Goal: Use online tool/utility: Utilize a website feature to perform a specific function

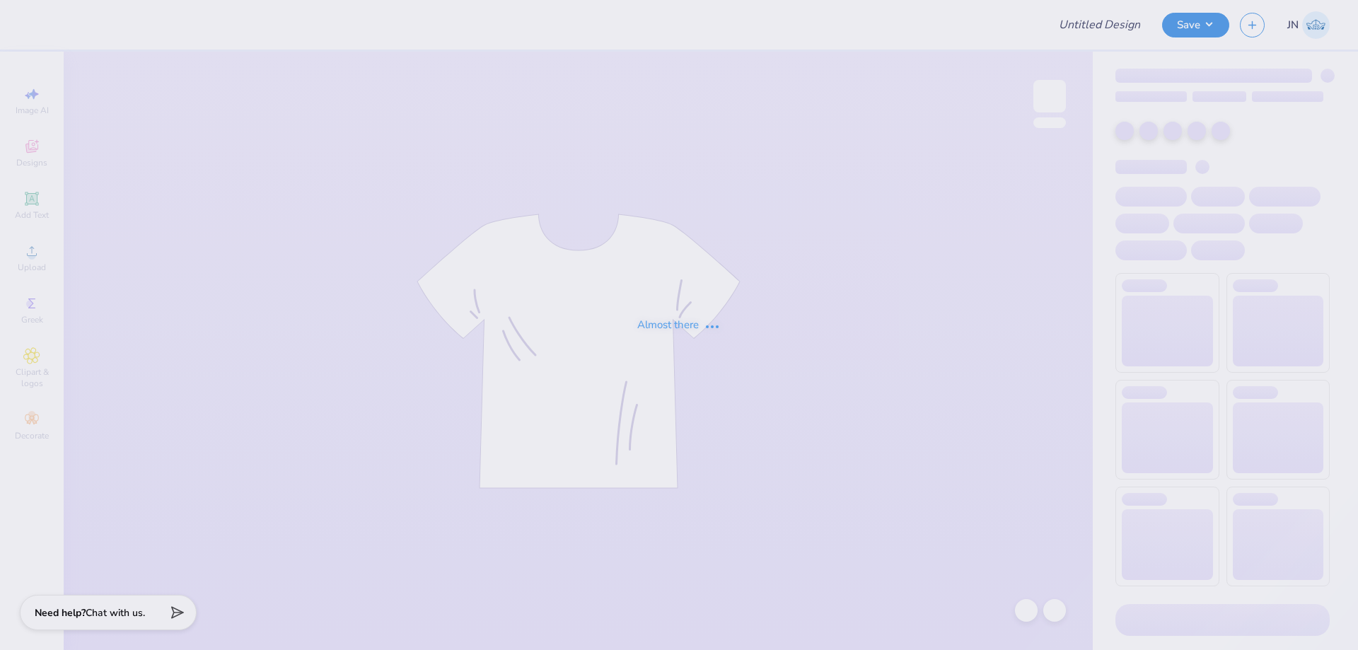
type input "FPS240017"
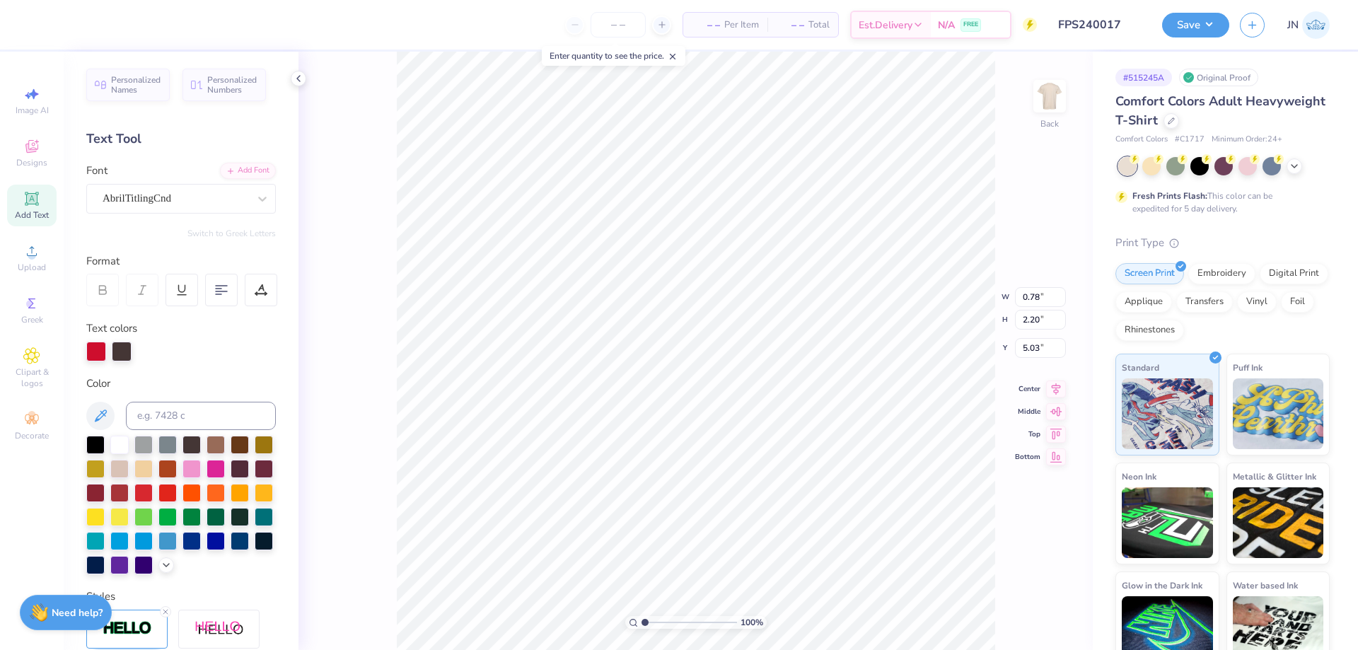
type input "0.78"
type input "2.20"
type input "5.03"
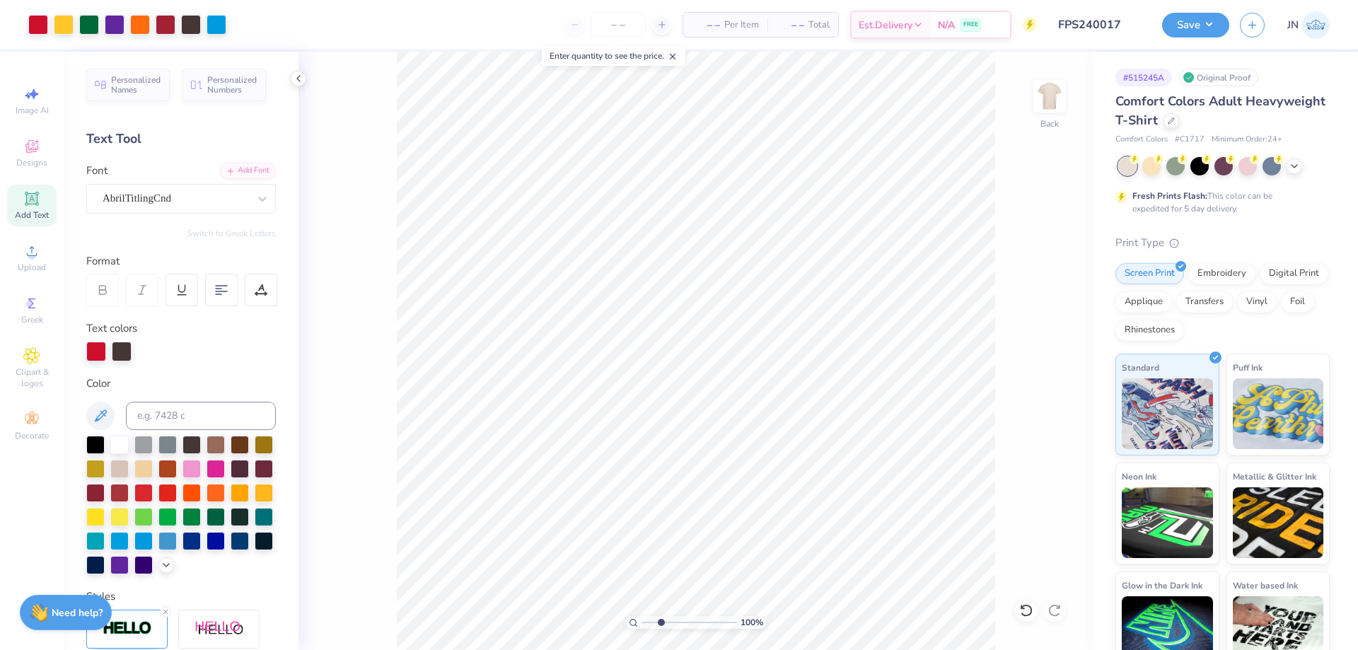
click at [660, 624] on input "range" at bounding box center [688, 622] width 95 height 13
drag, startPoint x: 660, startPoint y: 624, endPoint x: 650, endPoint y: 622, distance: 10.0
type input "1.63"
click at [650, 623] on input "range" at bounding box center [688, 622] width 95 height 13
click at [1021, 608] on icon at bounding box center [1022, 606] width 3 height 3
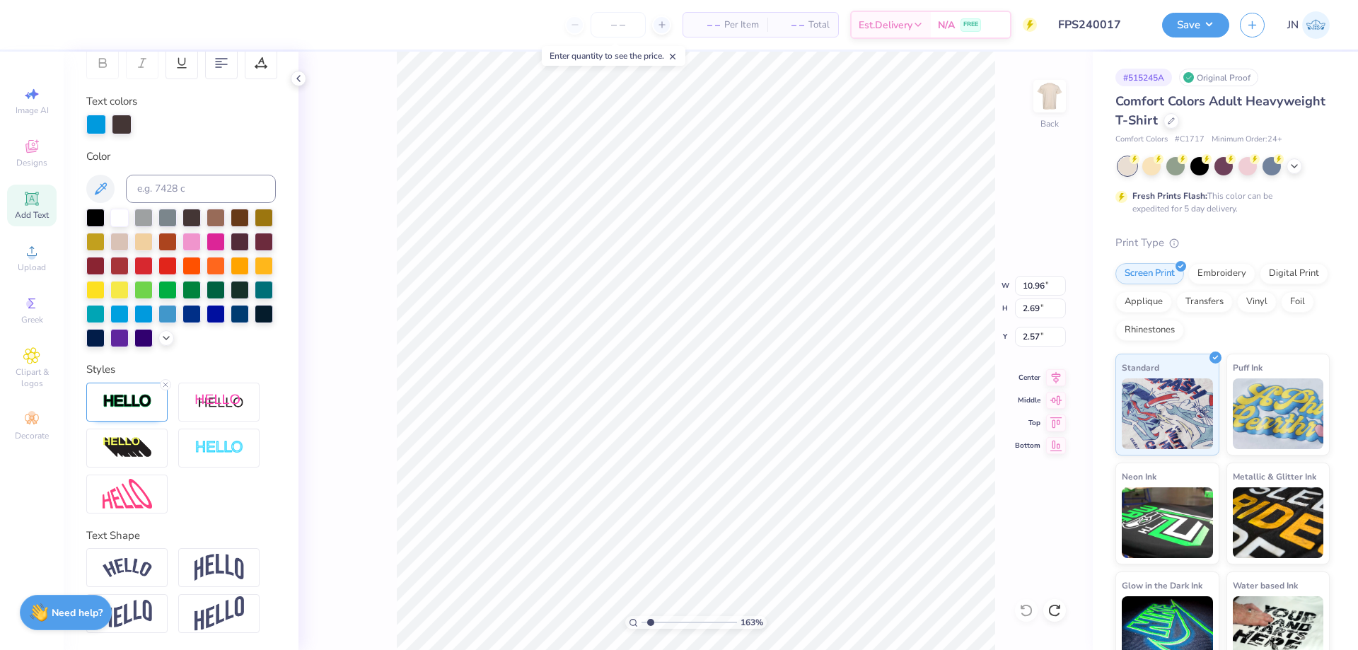
scroll to position [251, 0]
click at [213, 605] on img at bounding box center [218, 613] width 49 height 35
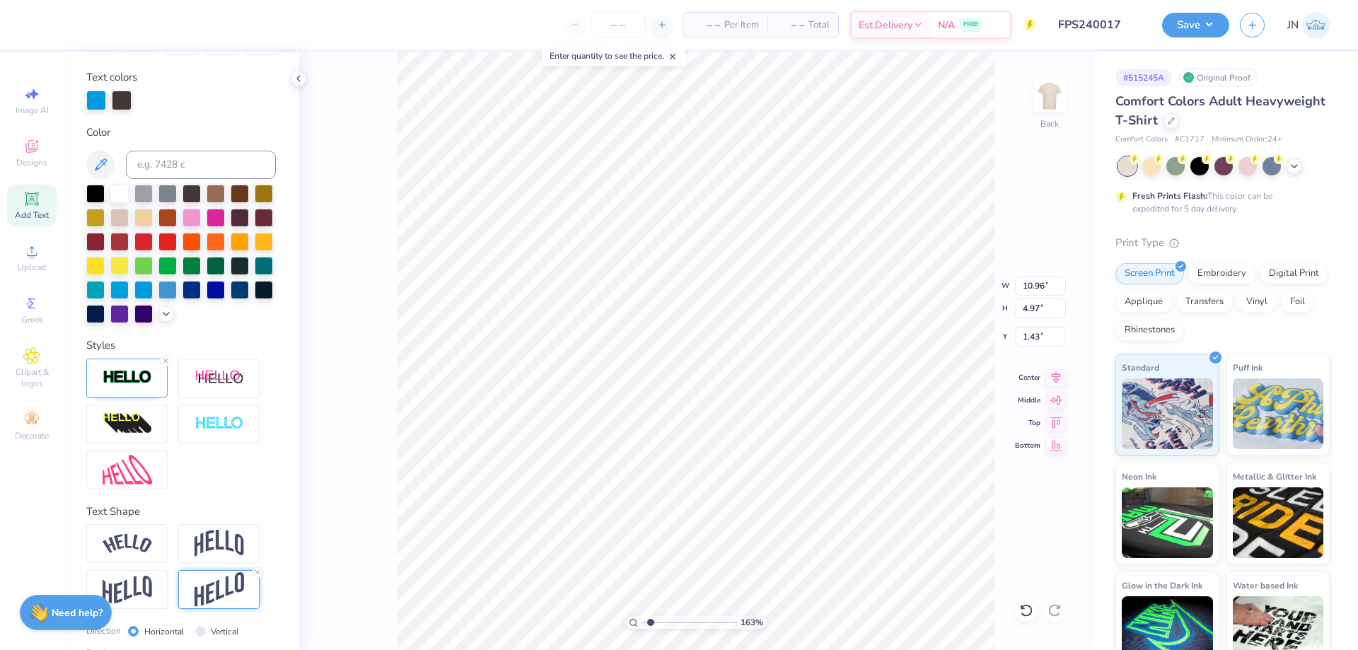
type input "4.97"
type input "1.43"
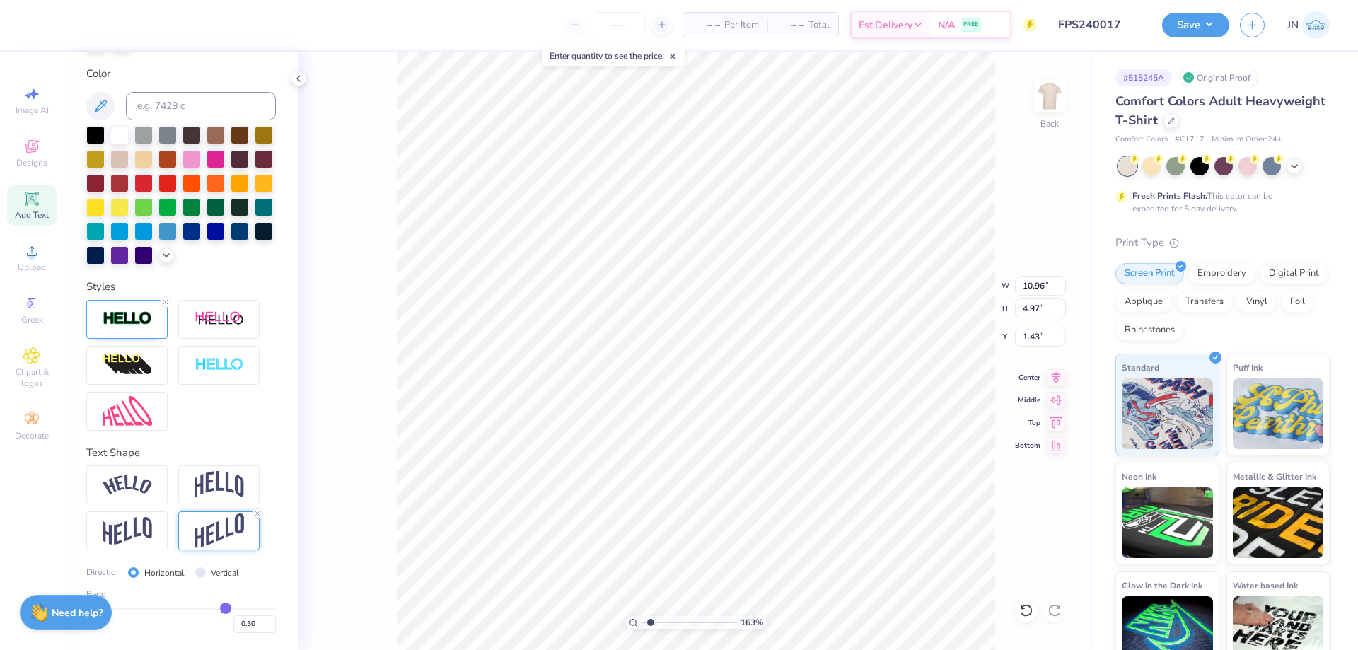
scroll to position [334, 0]
drag, startPoint x: 251, startPoint y: 622, endPoint x: 233, endPoint y: 622, distance: 18.4
click at [233, 622] on input "0.50" at bounding box center [254, 624] width 42 height 18
type input "0.4"
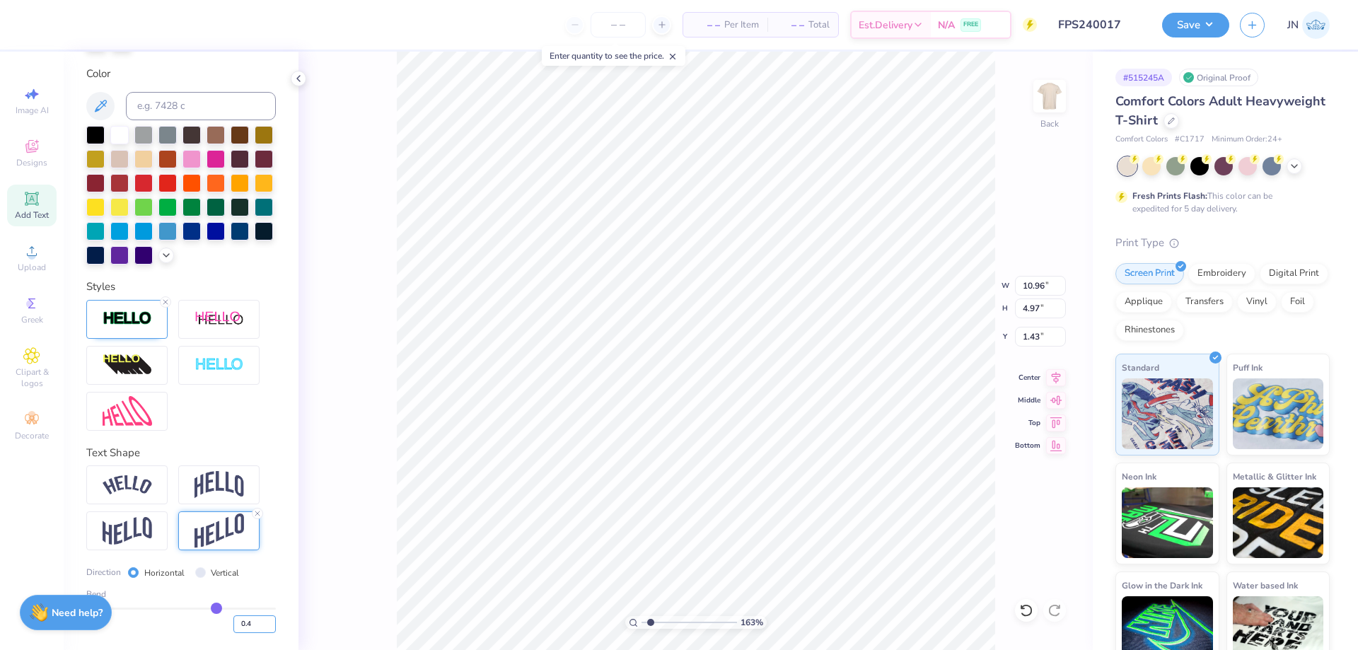
type input "0.40"
type input "4.50"
type input "1.66"
drag, startPoint x: 243, startPoint y: 619, endPoint x: 247, endPoint y: 607, distance: 11.9
click at [239, 615] on input "0.40" at bounding box center [254, 624] width 42 height 18
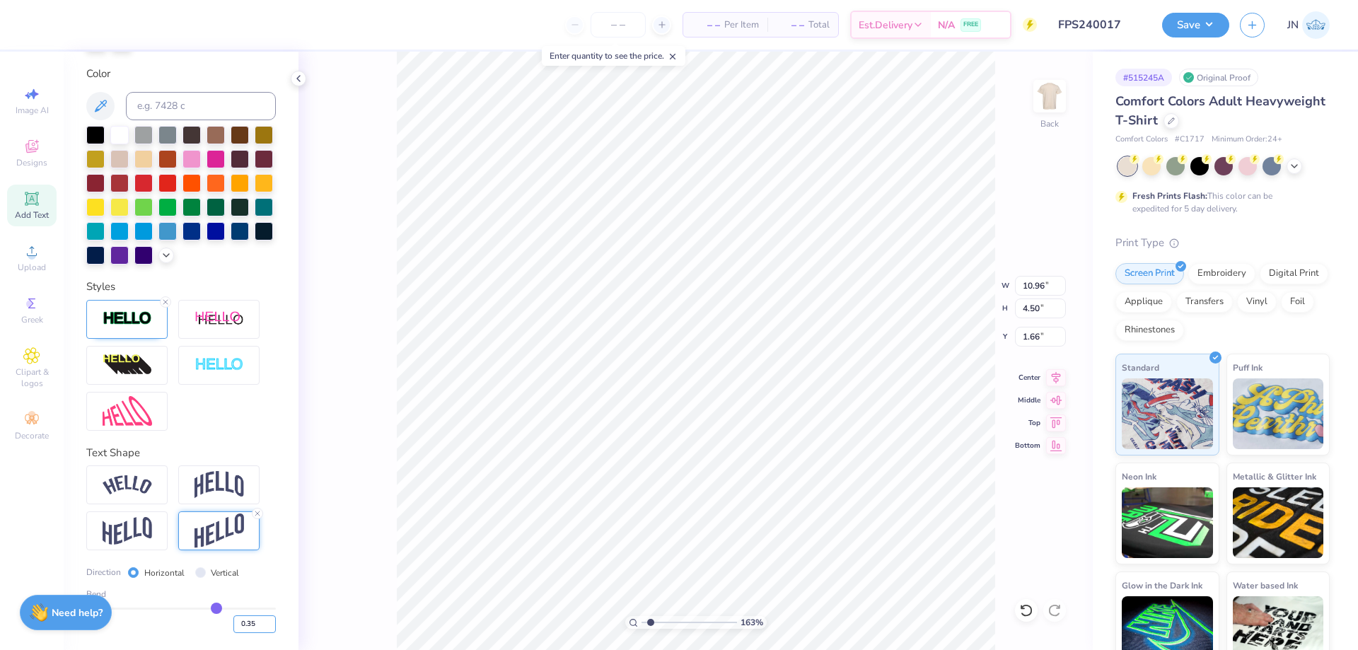
type input "0.35"
type input "4.27"
type input "1.74"
type input "8.31"
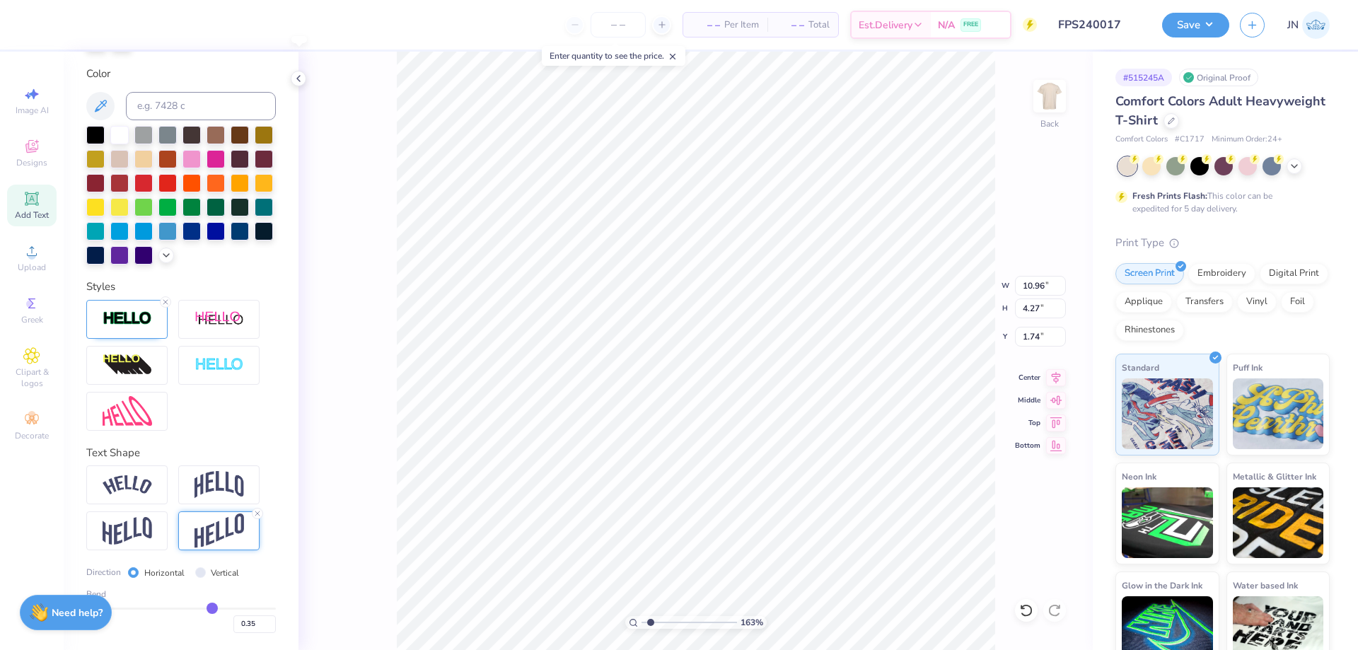
type input "3.24"
type input "2.78"
type input "9.32"
type input "3.63"
type input "2.38"
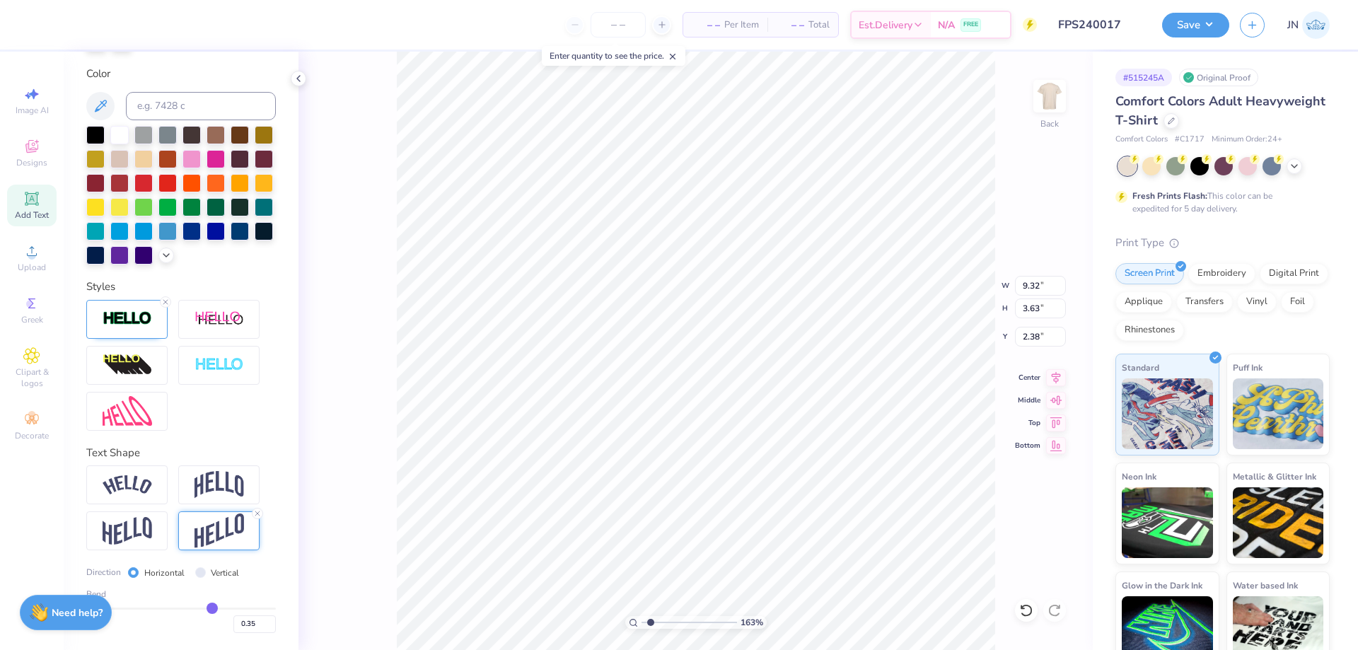
scroll to position [12, 4]
click at [238, 626] on input "0.35" at bounding box center [254, 624] width 42 height 18
type input "0.30"
type input "0.3"
type input "3.44"
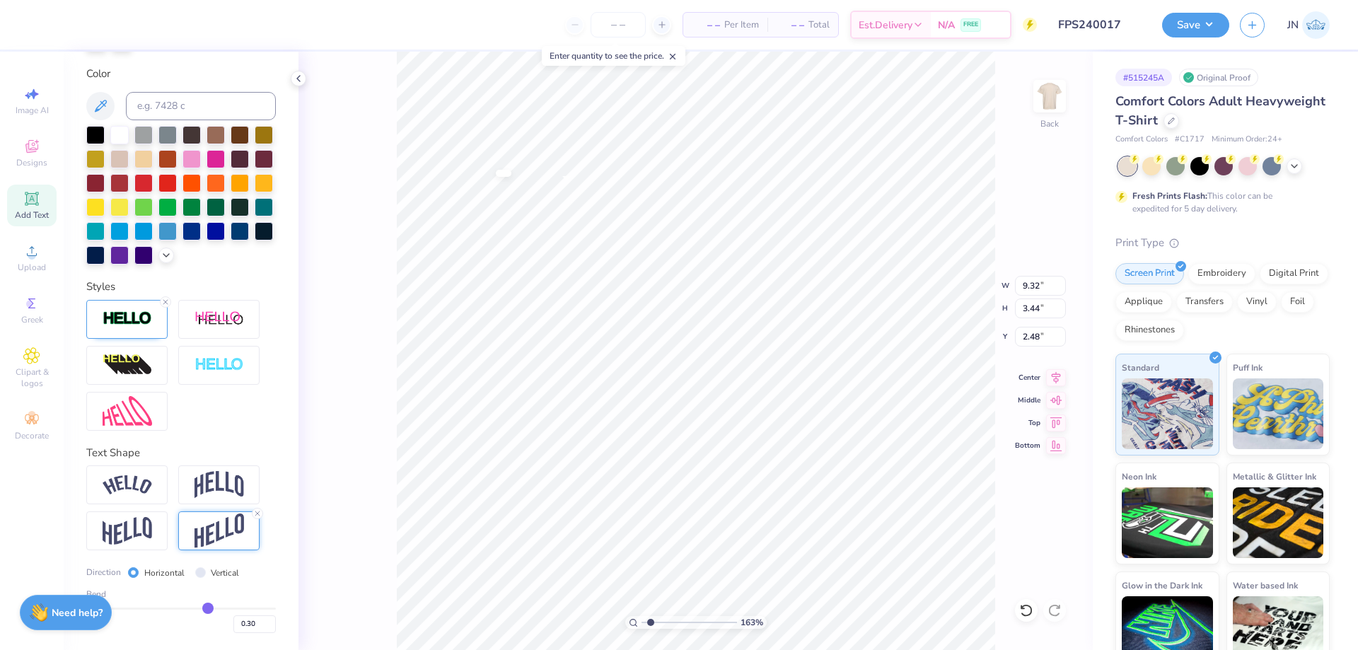
type input "2.04"
type input "0.78"
type input "2.20"
type input "5.03"
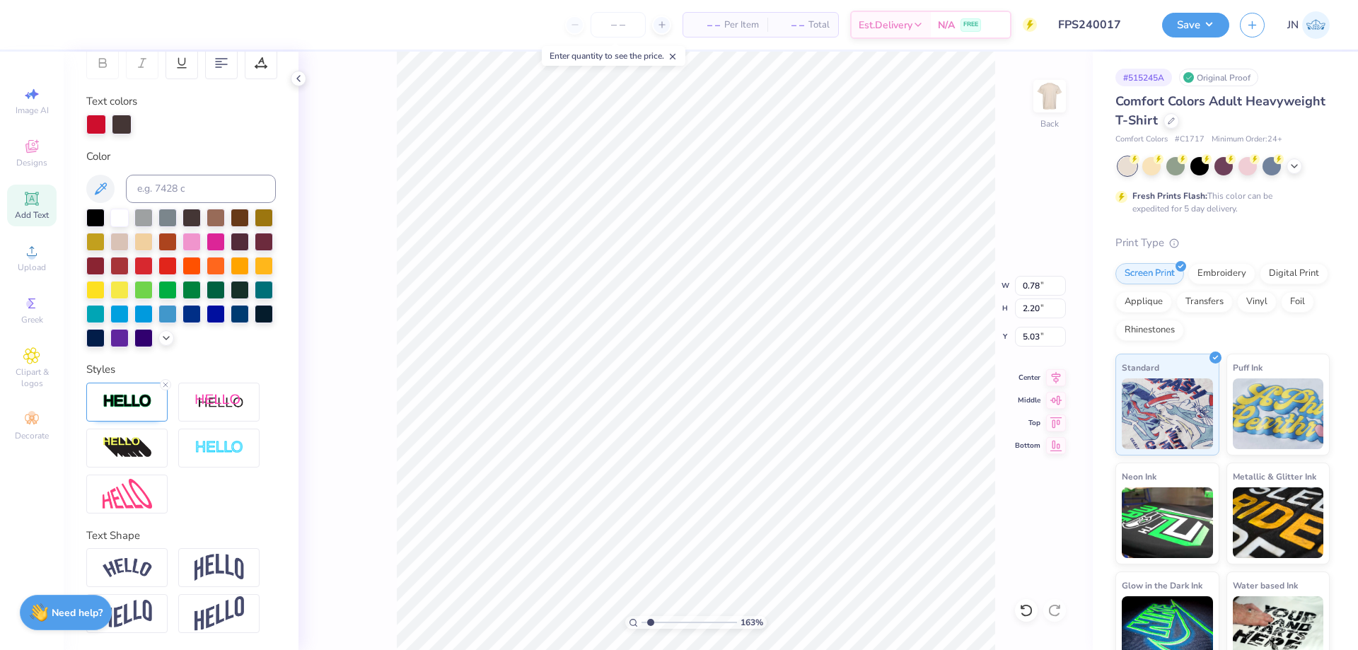
type input "2.20"
type input "0.78"
type input "4.04"
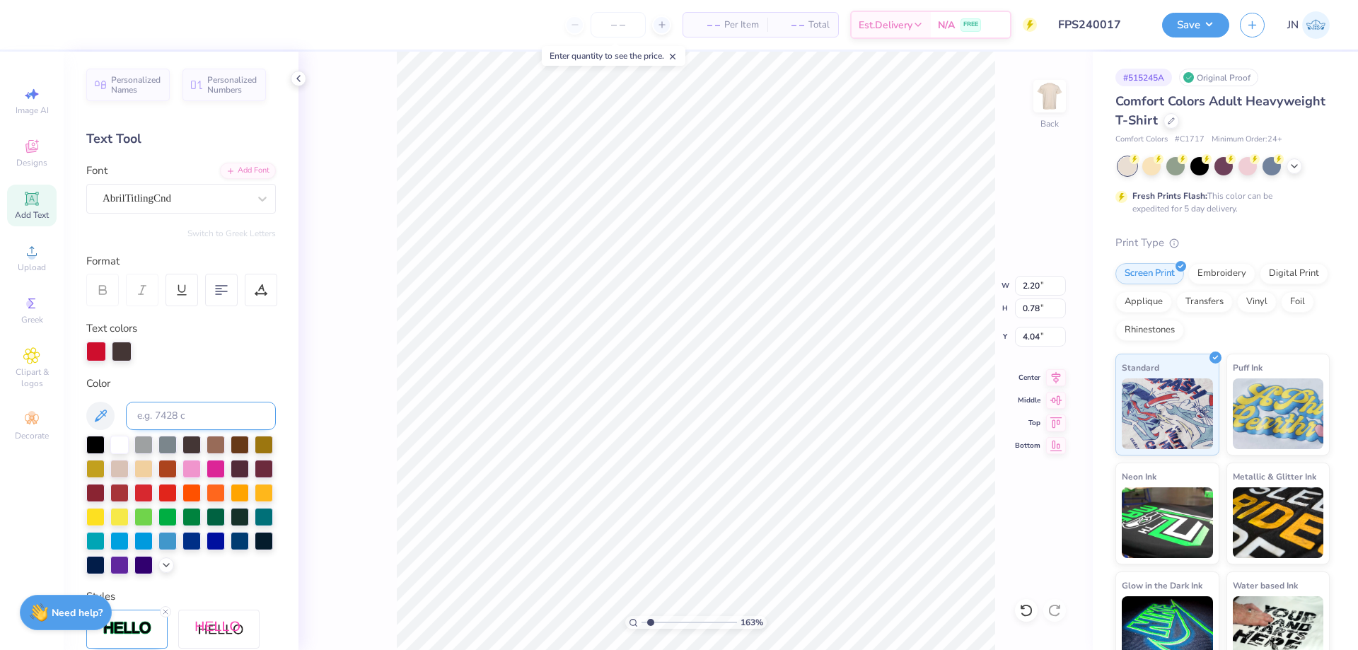
scroll to position [212, 0]
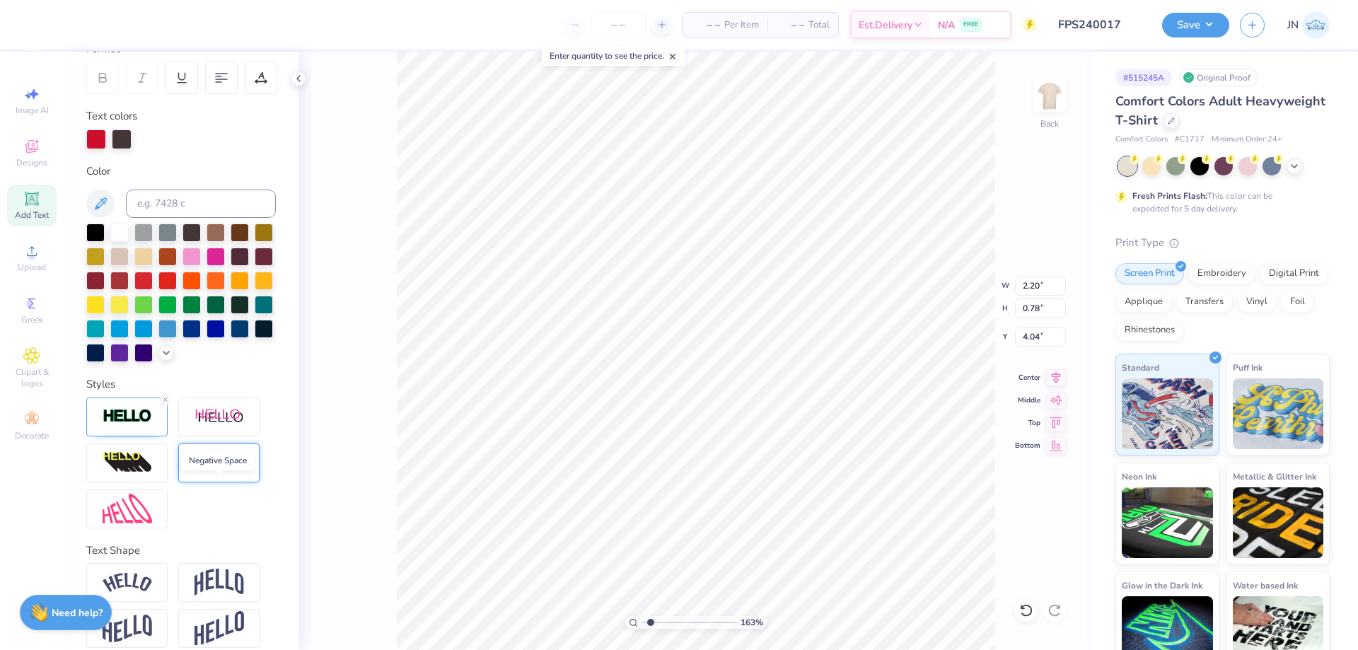
click at [215, 471] on img at bounding box center [218, 463] width 49 height 16
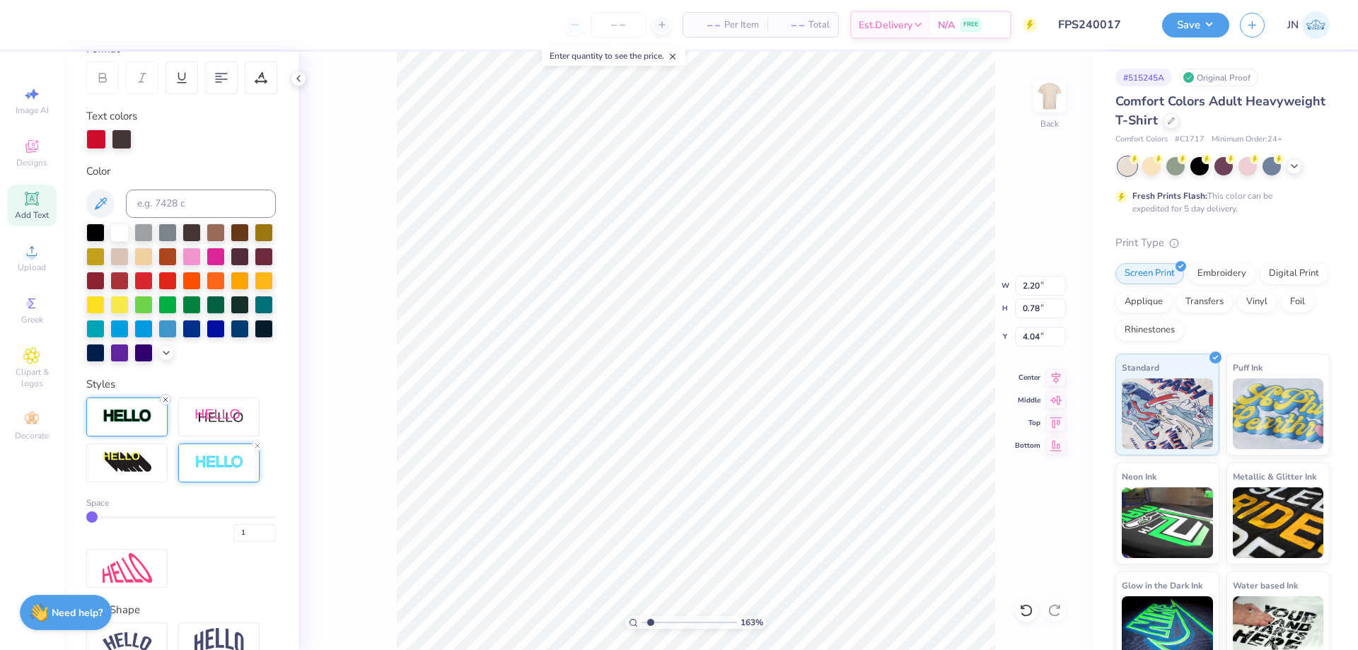
click at [166, 404] on icon at bounding box center [165, 399] width 8 height 8
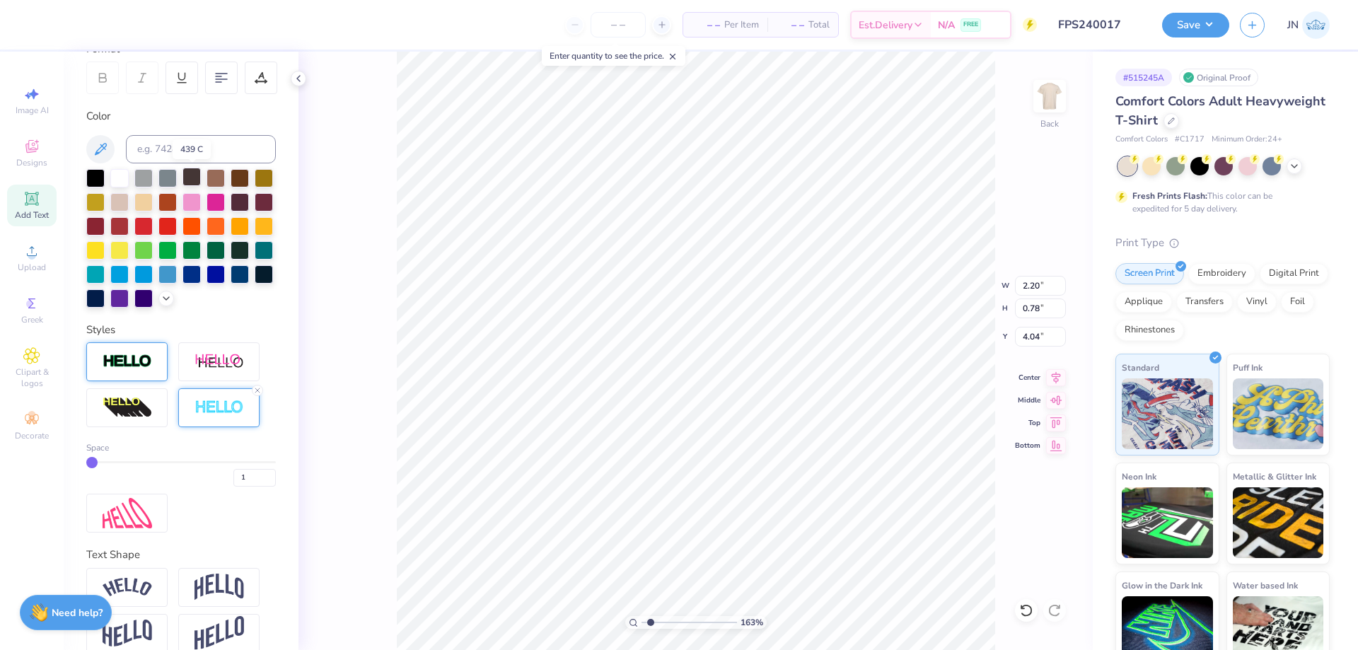
click at [188, 174] on div at bounding box center [191, 177] width 18 height 18
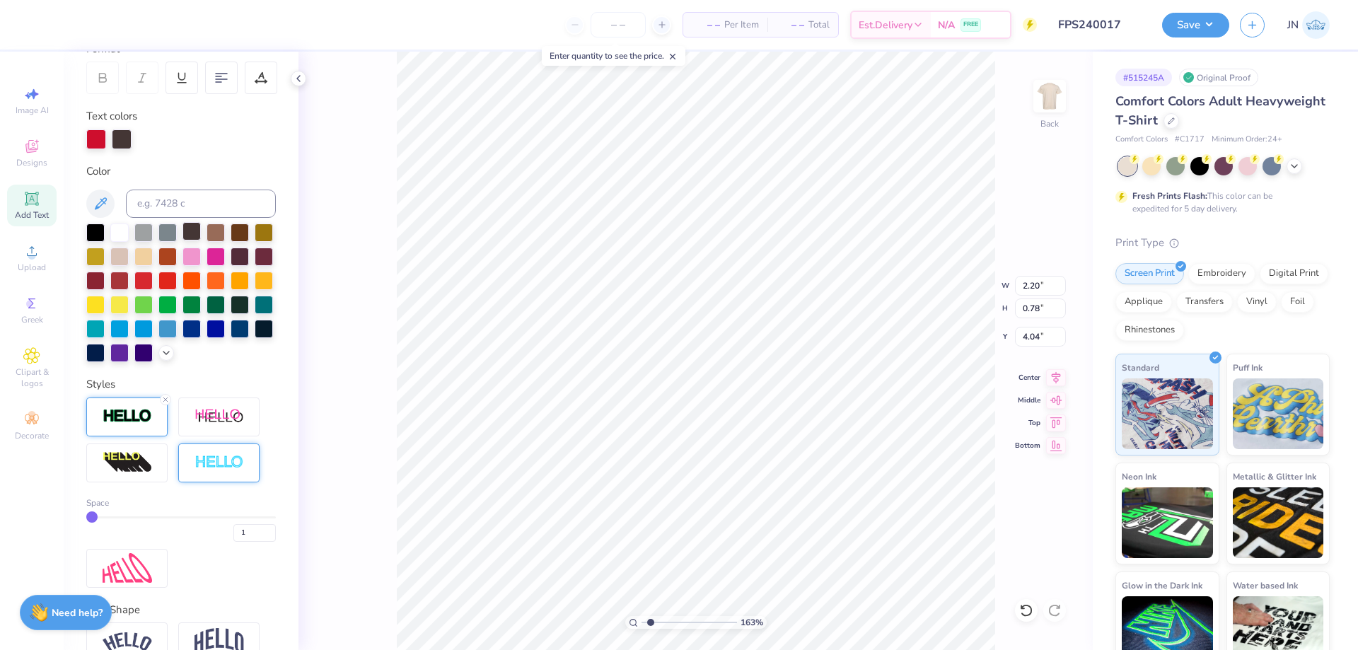
type input "6.55"
type input "0.80"
type input "4.96"
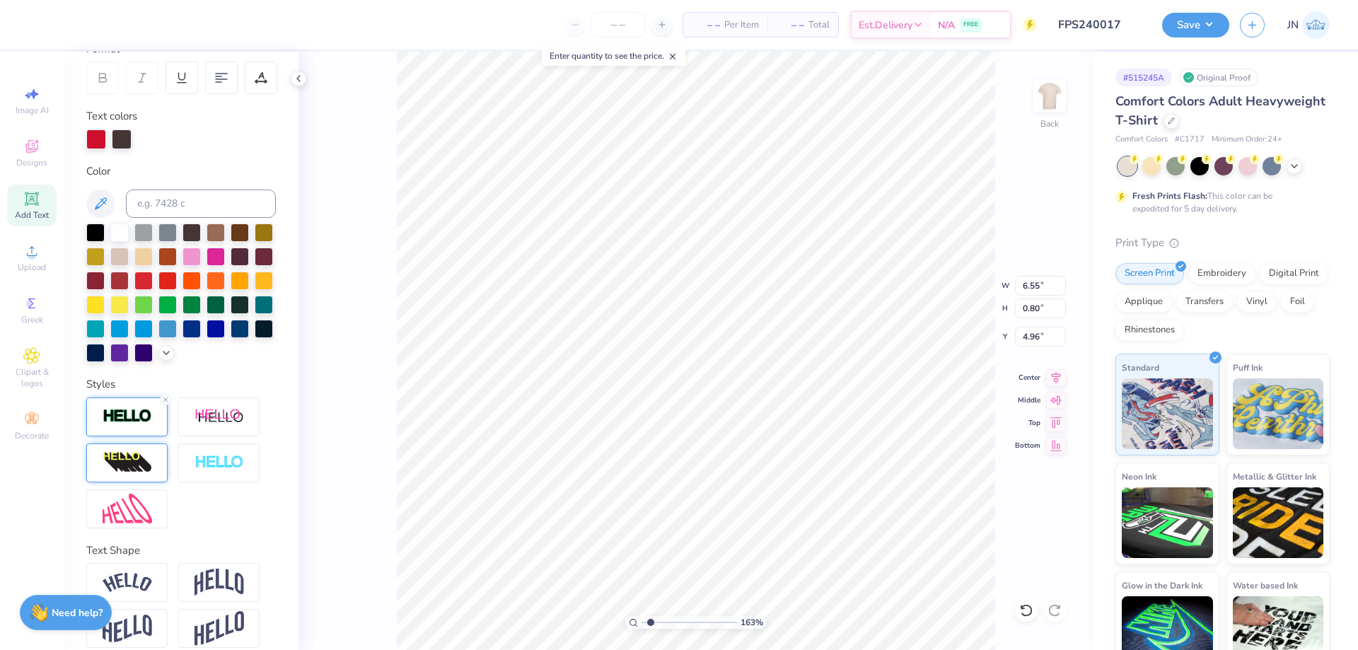
click at [195, 477] on div at bounding box center [218, 462] width 81 height 39
click at [166, 404] on icon at bounding box center [165, 399] width 8 height 8
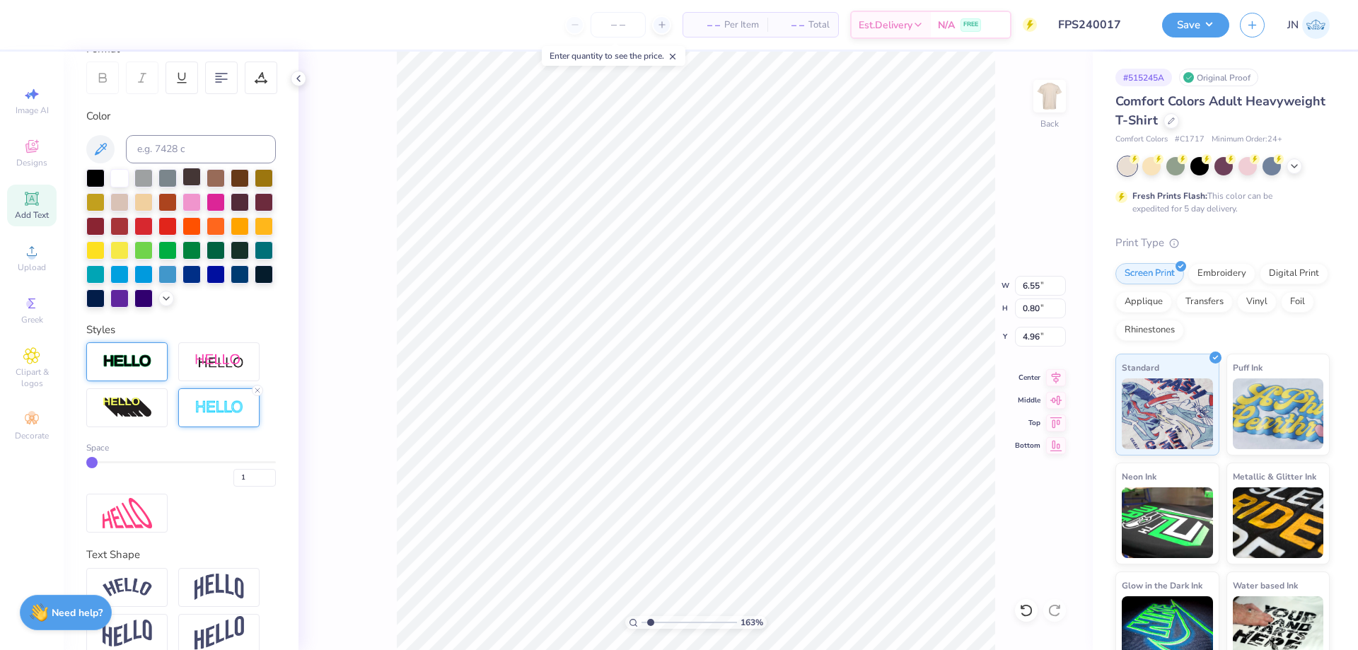
click at [191, 185] on div at bounding box center [191, 177] width 18 height 18
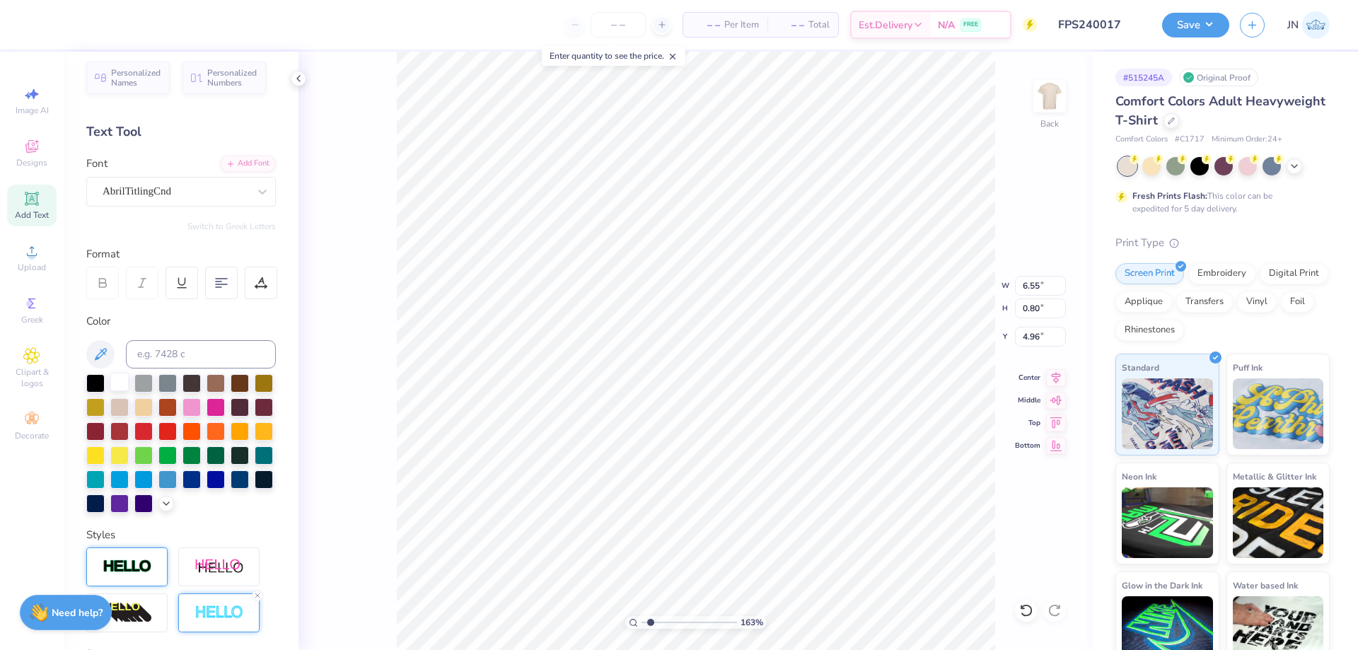
scroll to position [0, 0]
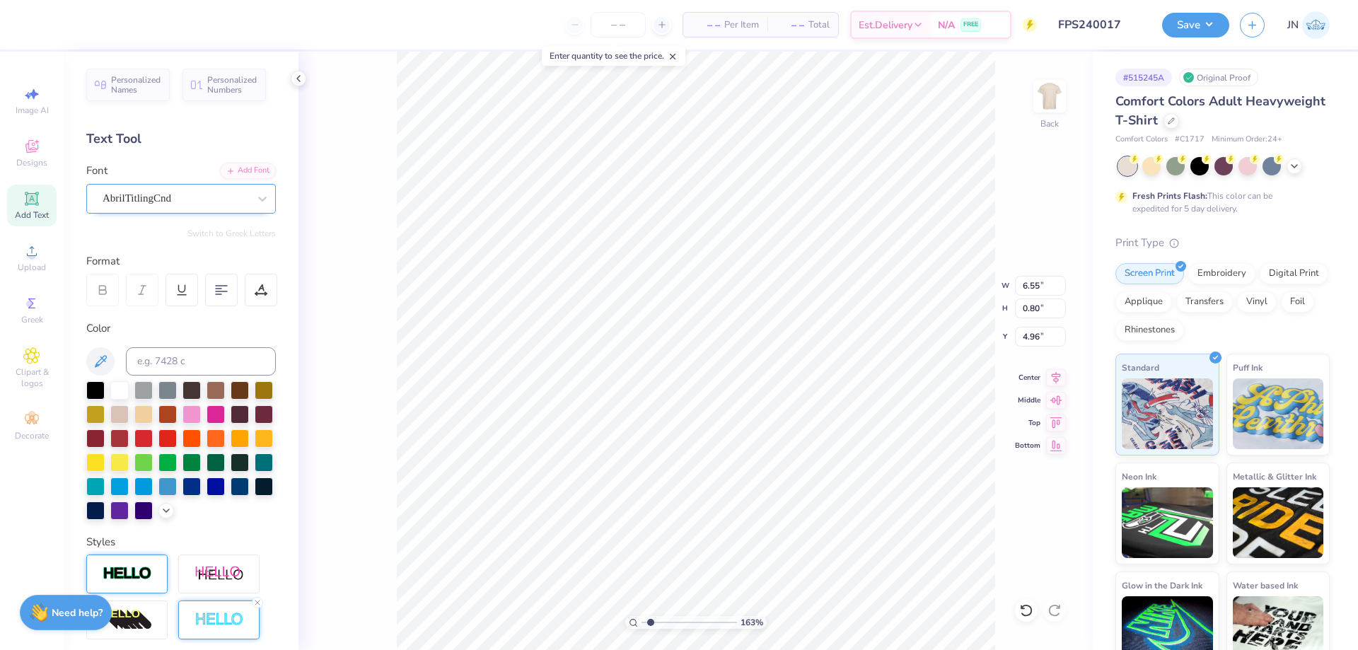
click at [177, 199] on div "AbrilTitlingCnd" at bounding box center [175, 198] width 148 height 22
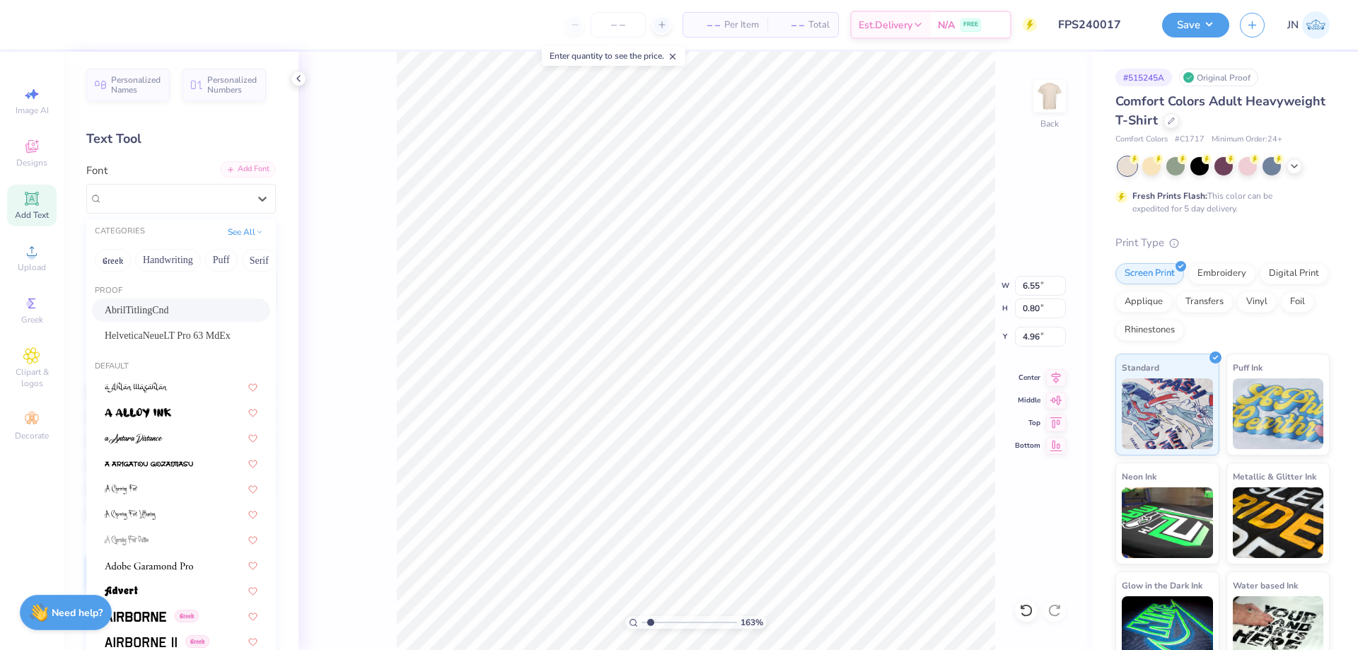
click at [227, 166] on div "Add Font" at bounding box center [248, 169] width 56 height 16
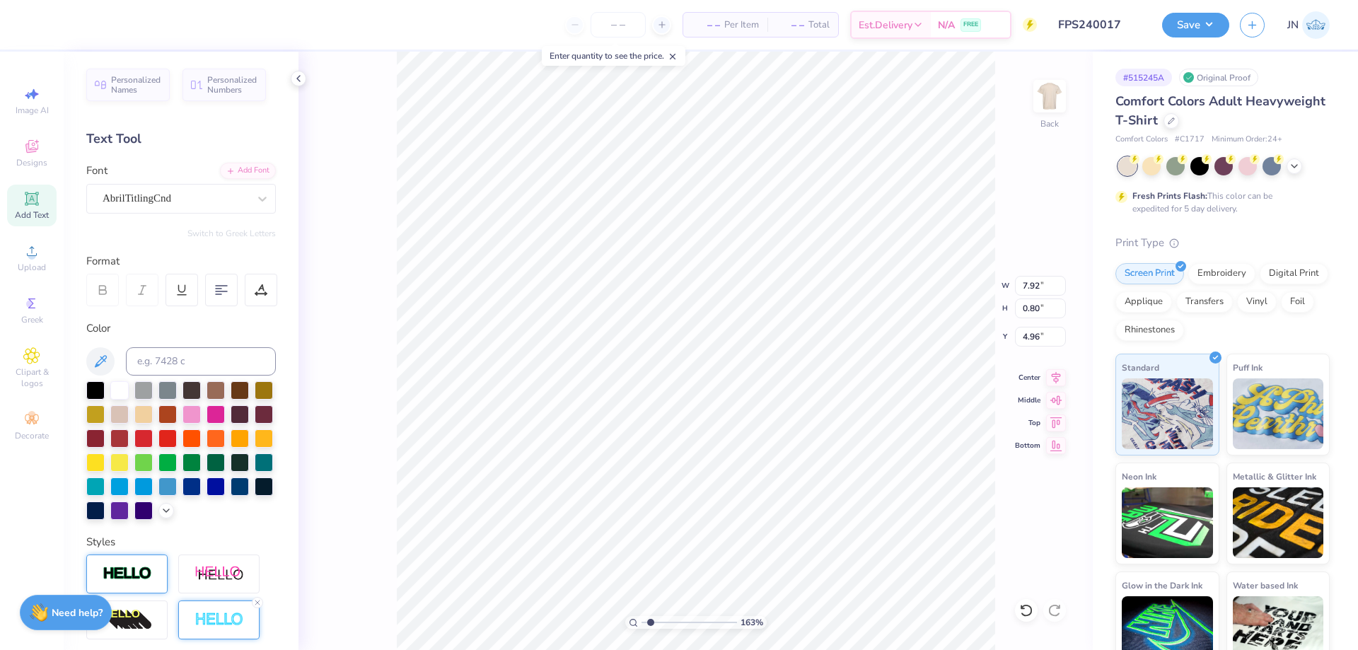
type input "2.20"
type input "0.78"
type input "4.04"
click at [185, 197] on div "AbrilTitlingCnd" at bounding box center [175, 198] width 148 height 22
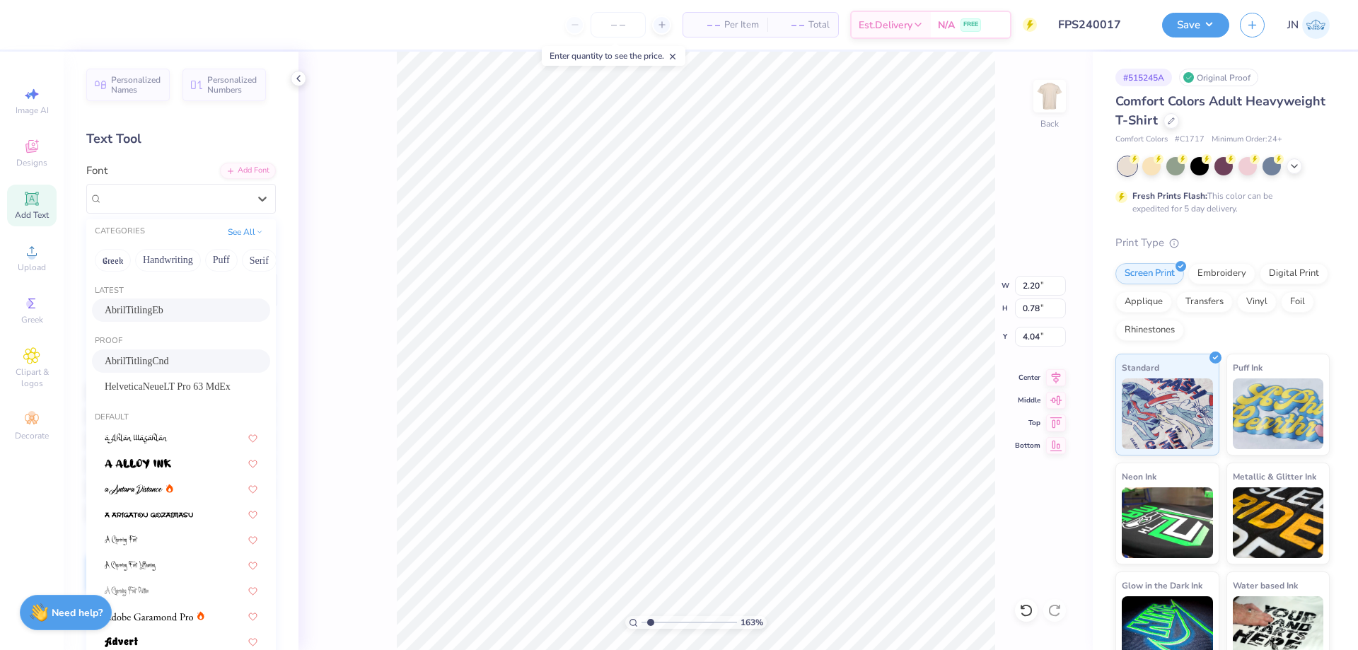
click at [177, 314] on div "AbrilTitlingEb" at bounding box center [181, 310] width 153 height 15
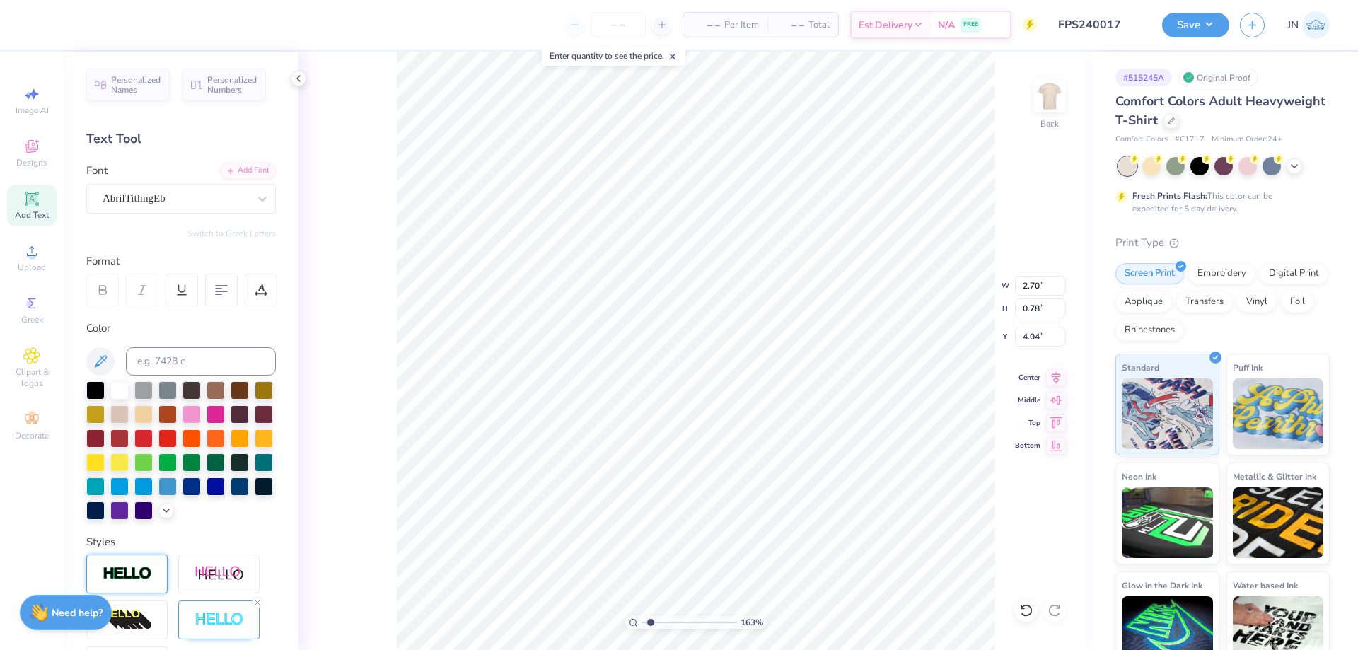
type input "7.92"
type input "1.58"
type input "4.18"
type input "7.13"
type input "1.42"
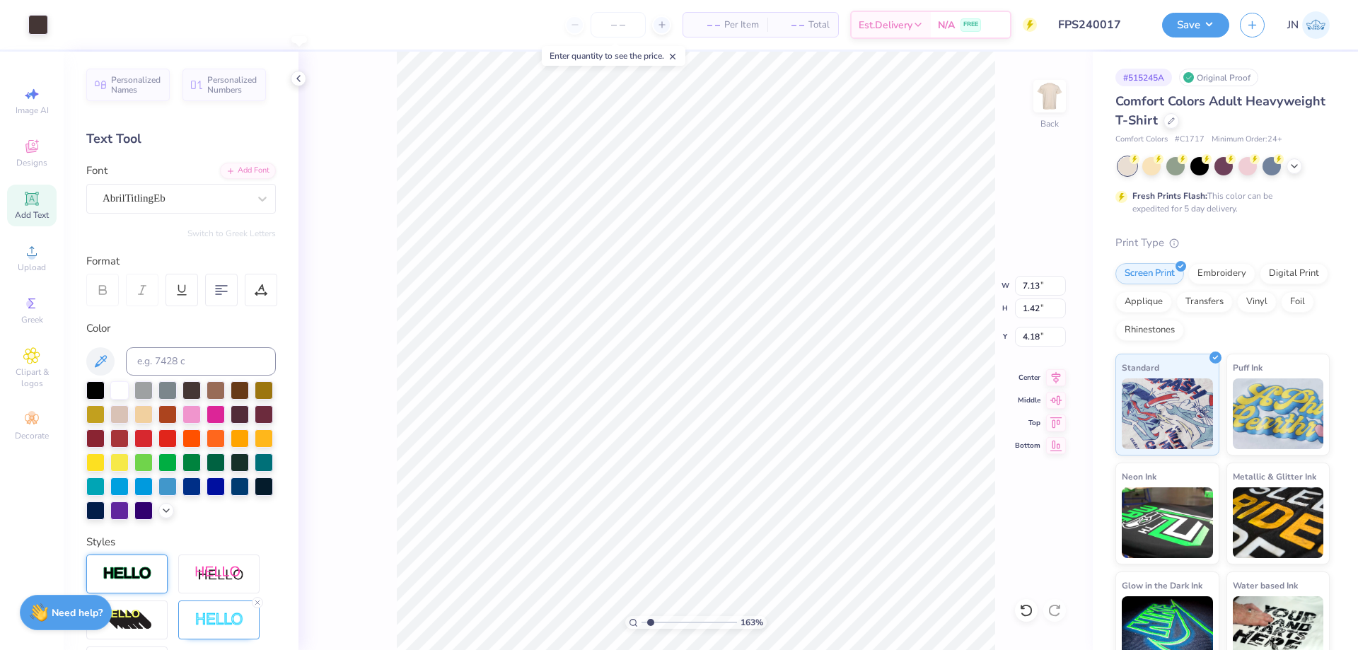
type input "6.40"
type input "1.28"
type input "2.59"
type input "0.75"
type input "4.08"
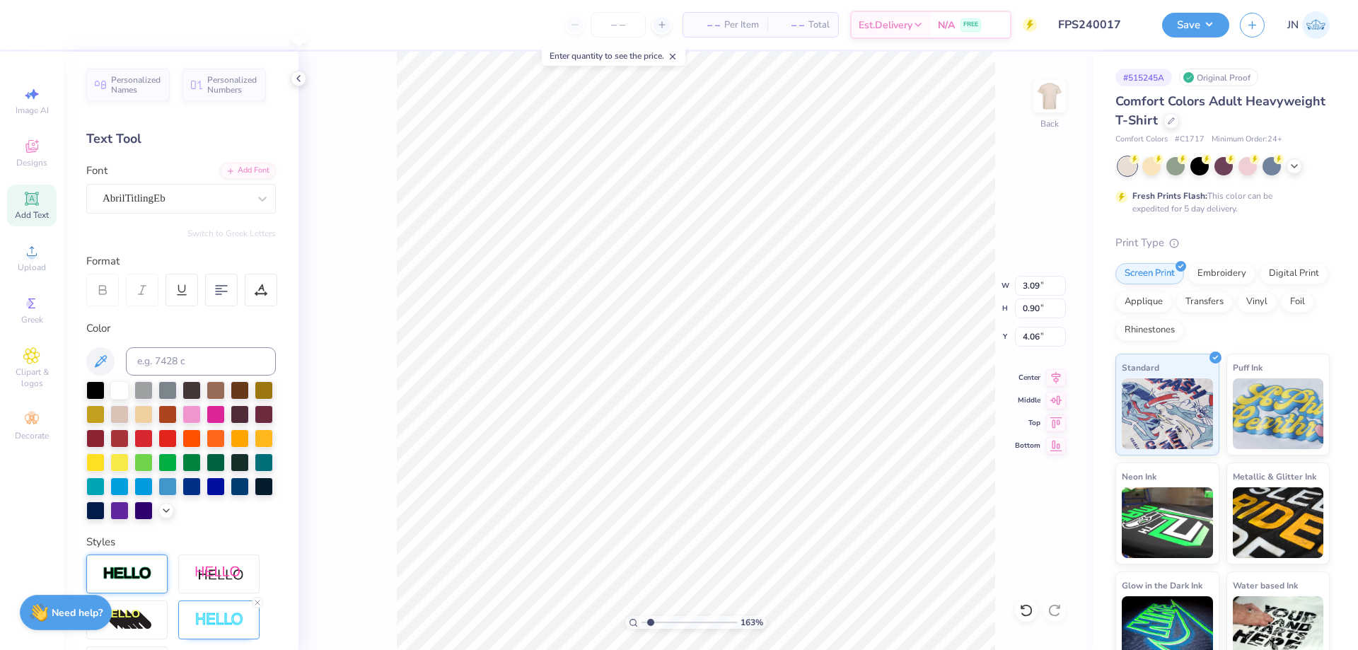
type input "3.09"
type input "0.90"
type input "3.91"
type input "4.95"
type input "10.89"
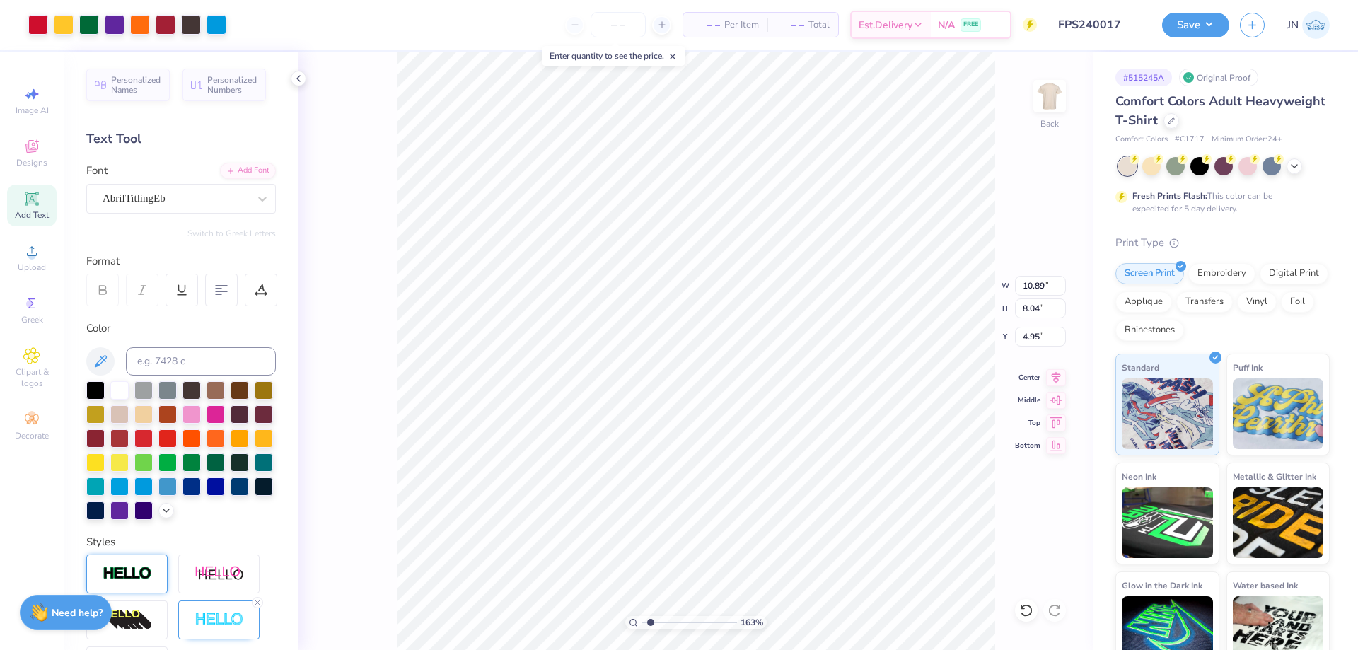
type input "8.04"
type input "5.27"
type input "6.40"
type input "0.64"
type input "4.95"
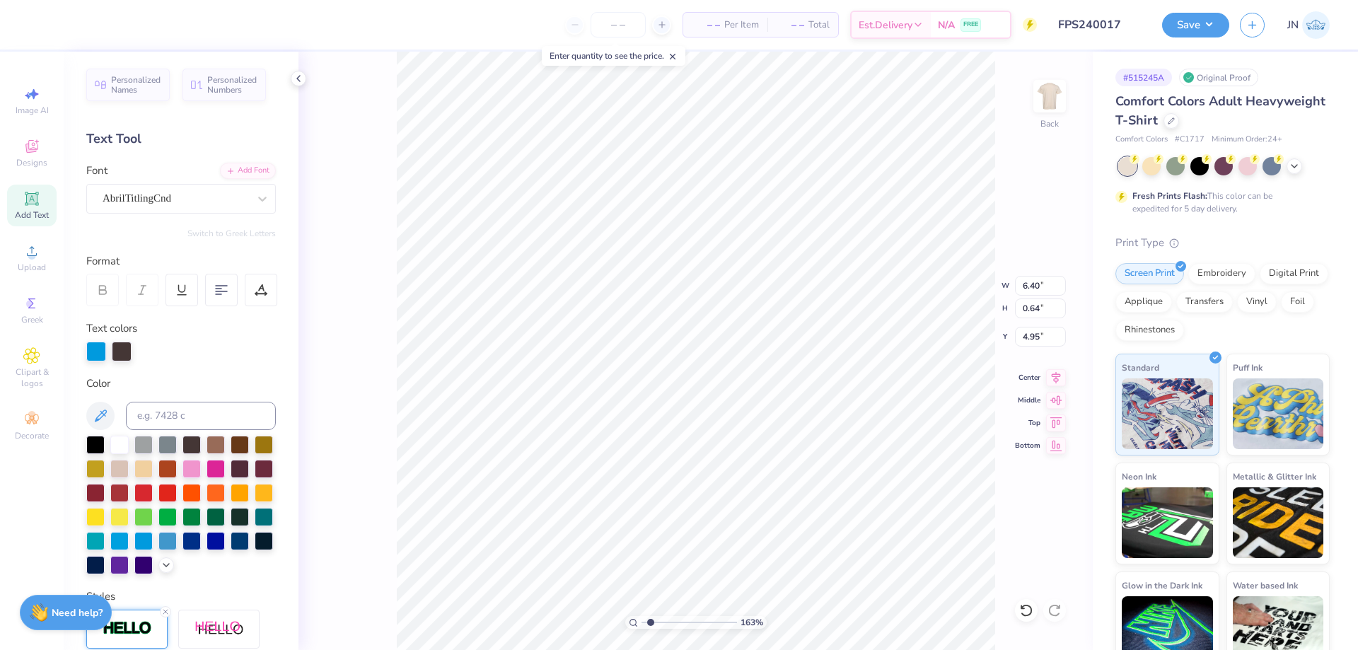
type input "9.32"
type input "3.44"
type input "2.04"
type input "6.40"
type input "0.64"
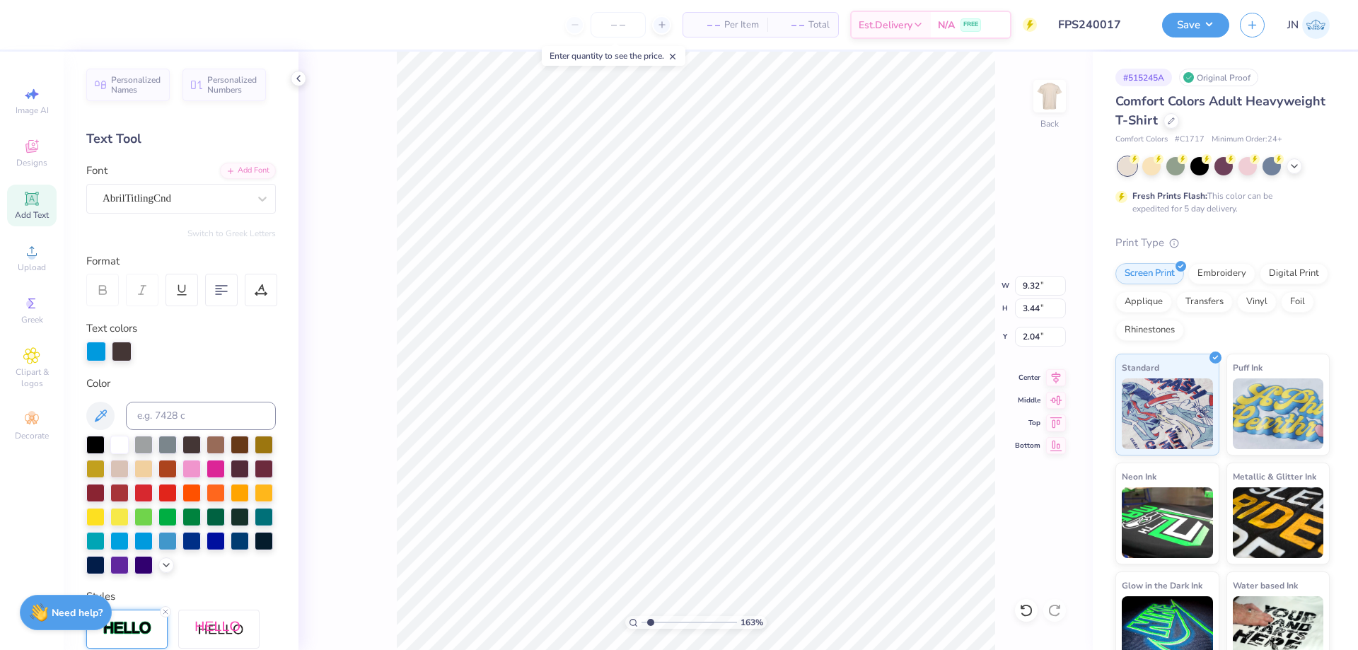
type input "4.95"
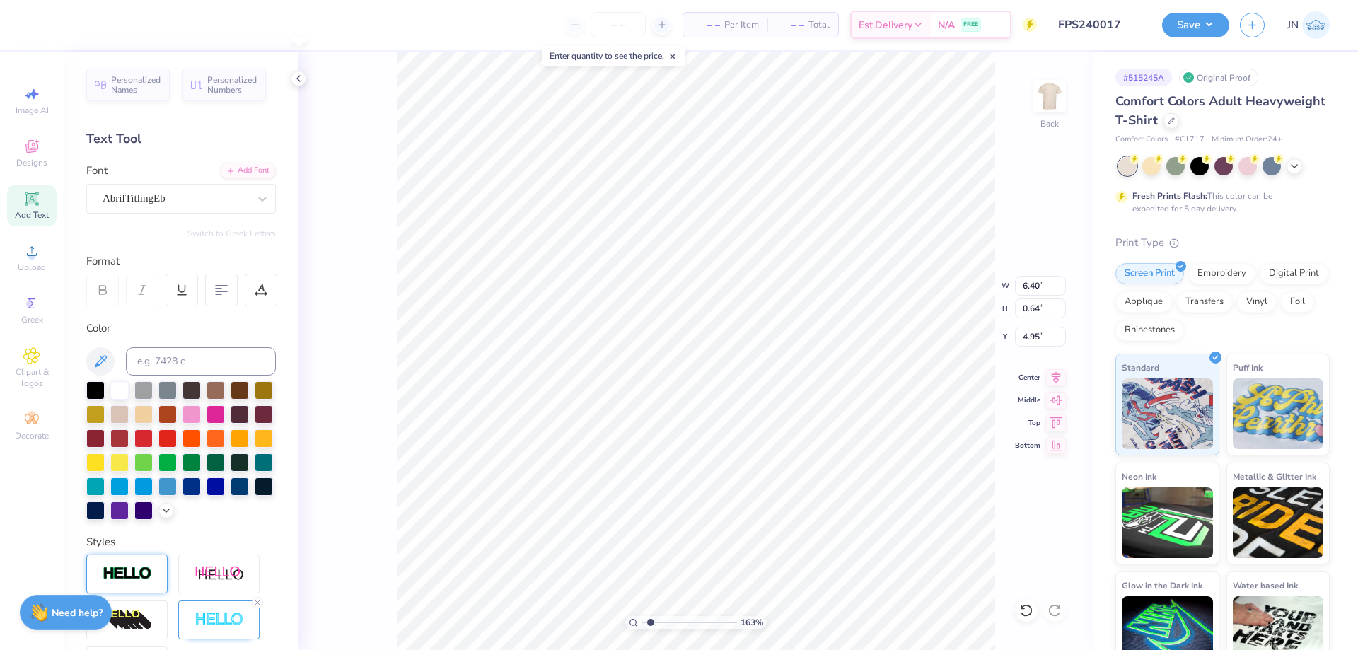
type input "7.06"
type input "0.71"
type input "5.12"
type input "3.09"
type input "0.90"
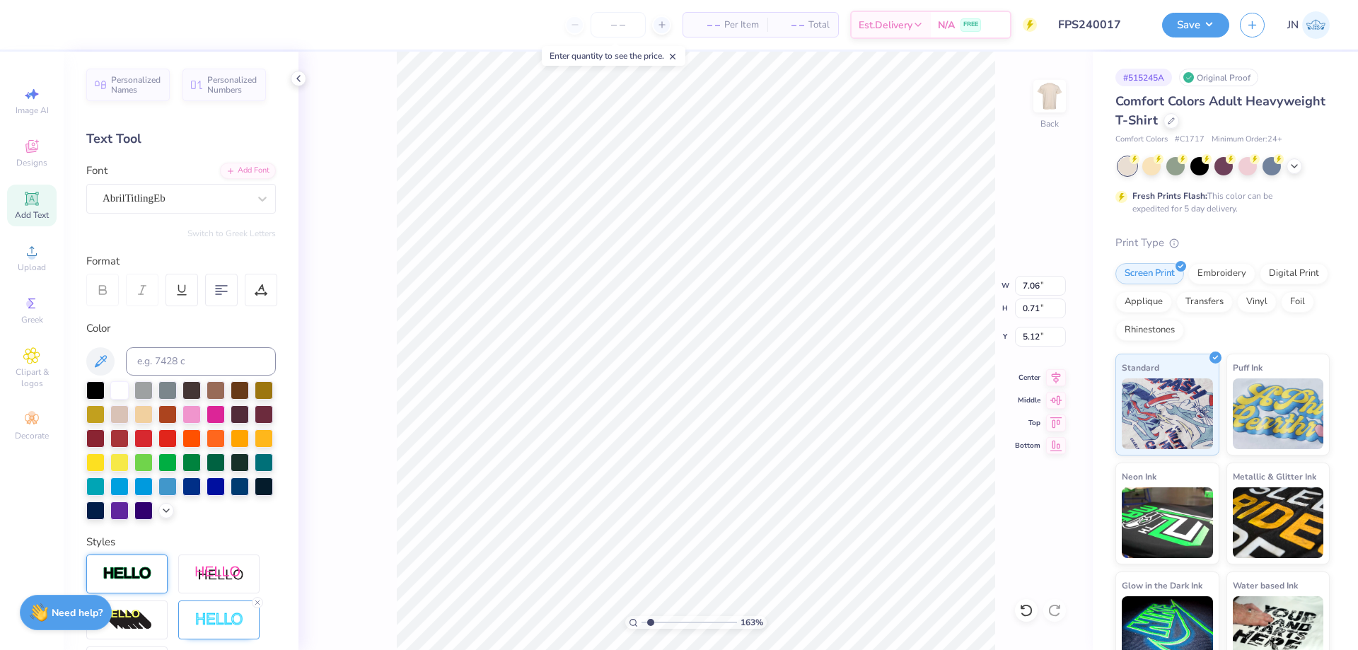
type input "3.91"
type input "7.06"
type input "0.71"
type input "5.12"
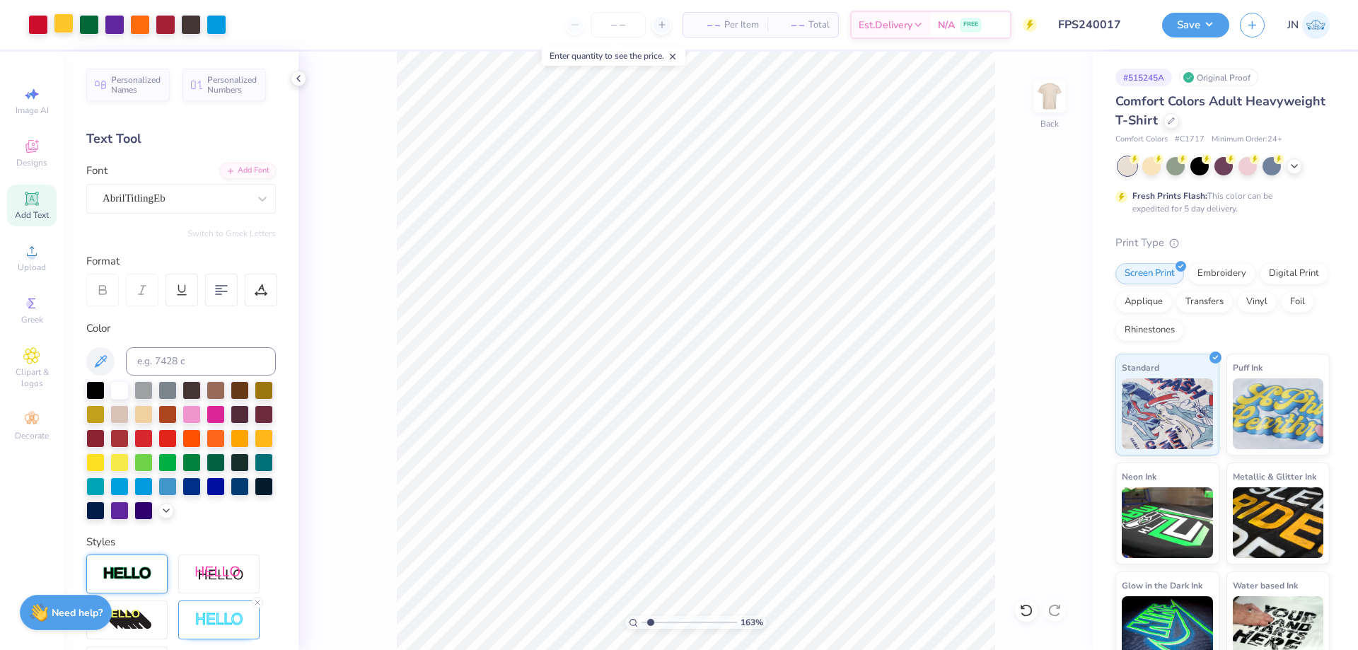
click at [60, 30] on div at bounding box center [64, 23] width 20 height 20
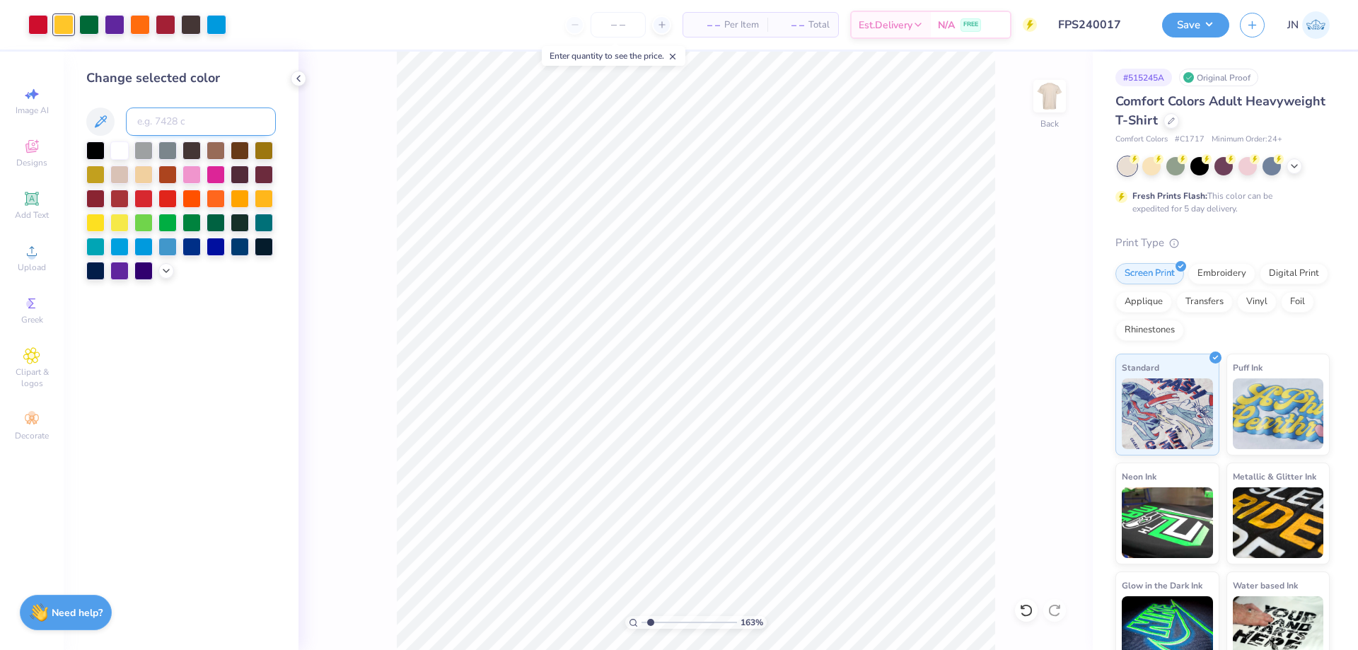
click at [165, 122] on input at bounding box center [201, 121] width 150 height 28
type input "1235"
click at [140, 26] on div at bounding box center [140, 23] width 20 height 20
click at [168, 116] on input at bounding box center [201, 121] width 150 height 28
type input "7580"
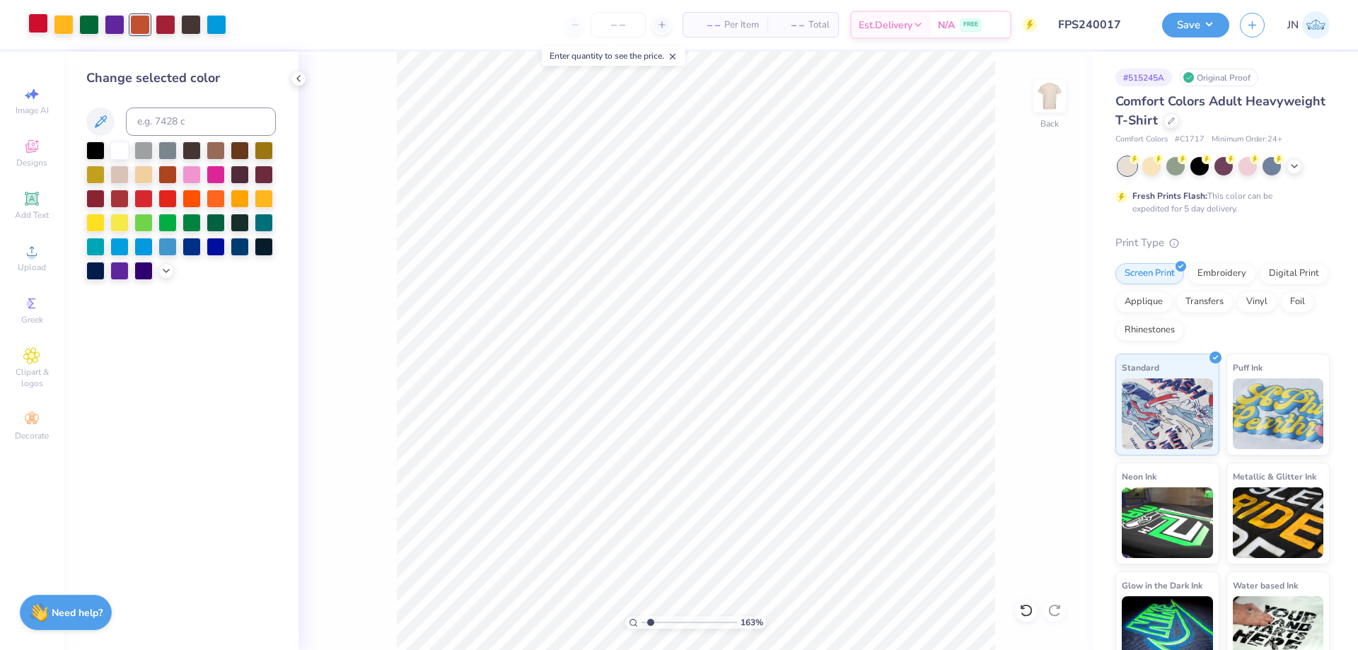
click at [36, 33] on div at bounding box center [38, 23] width 20 height 20
click at [158, 107] on div "Change selected color" at bounding box center [180, 174] width 189 height 211
click at [163, 118] on input at bounding box center [201, 121] width 150 height 28
type input "201"
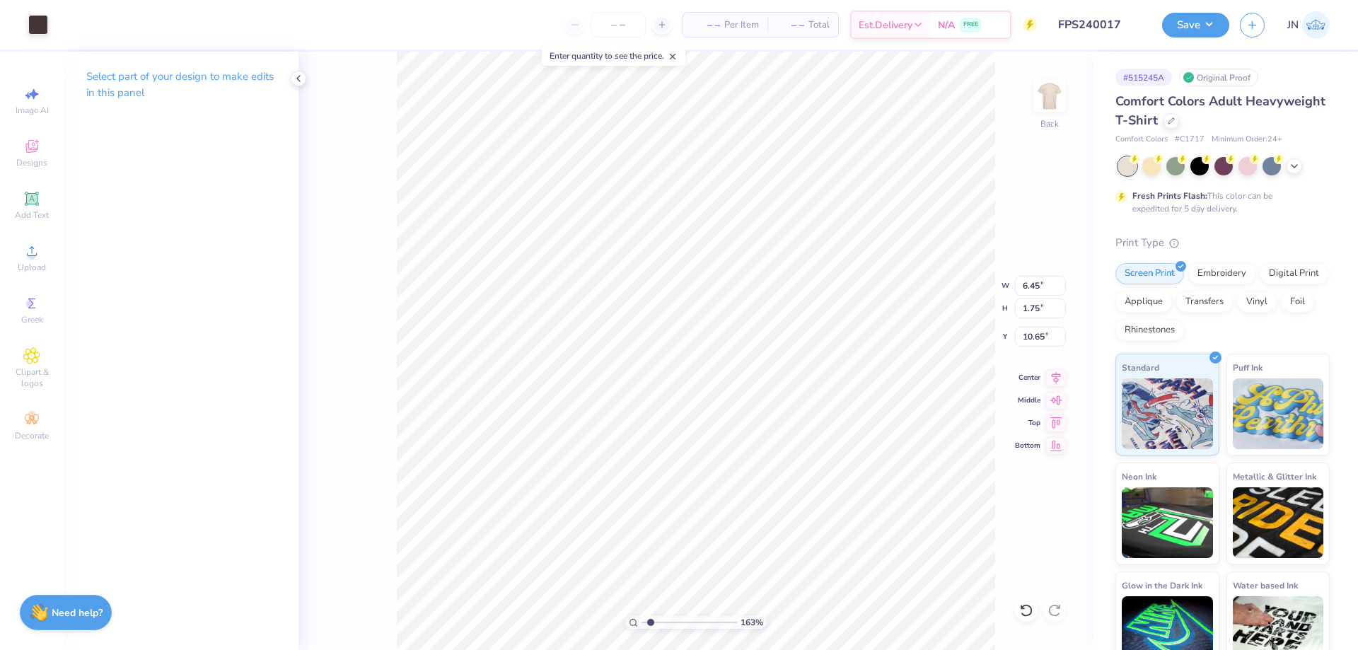
type input "6.45"
type input "1.75"
type input "10.65"
click at [1027, 607] on icon at bounding box center [1026, 610] width 14 height 14
type input "5.27"
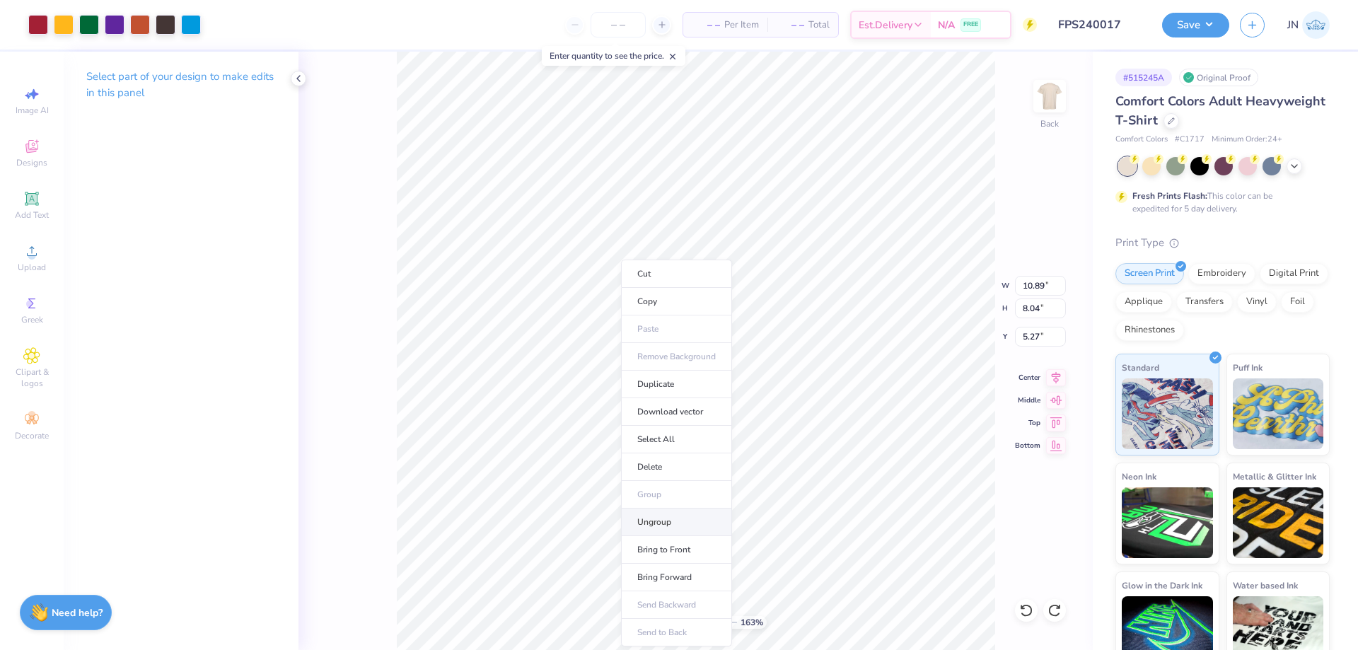
click at [655, 518] on li "Ungroup" at bounding box center [676, 522] width 111 height 28
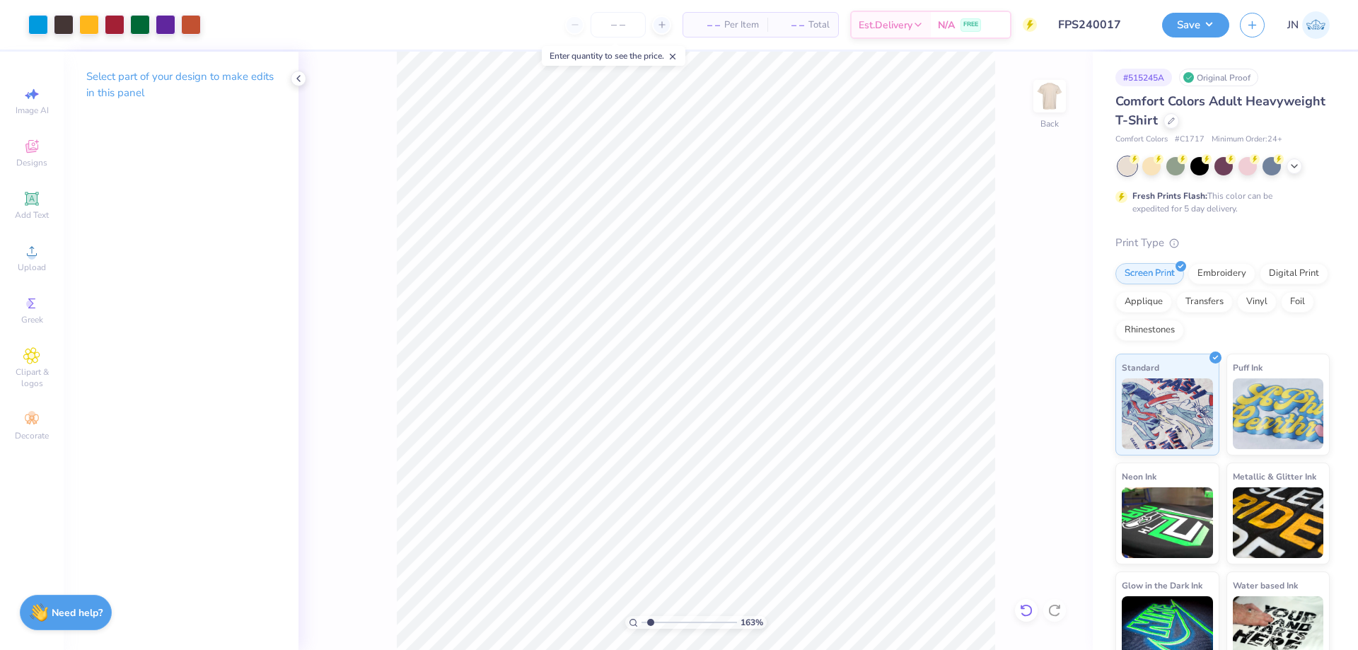
click at [1027, 607] on icon at bounding box center [1026, 610] width 14 height 14
type input "3.93"
type input "5.28"
type input "5.37"
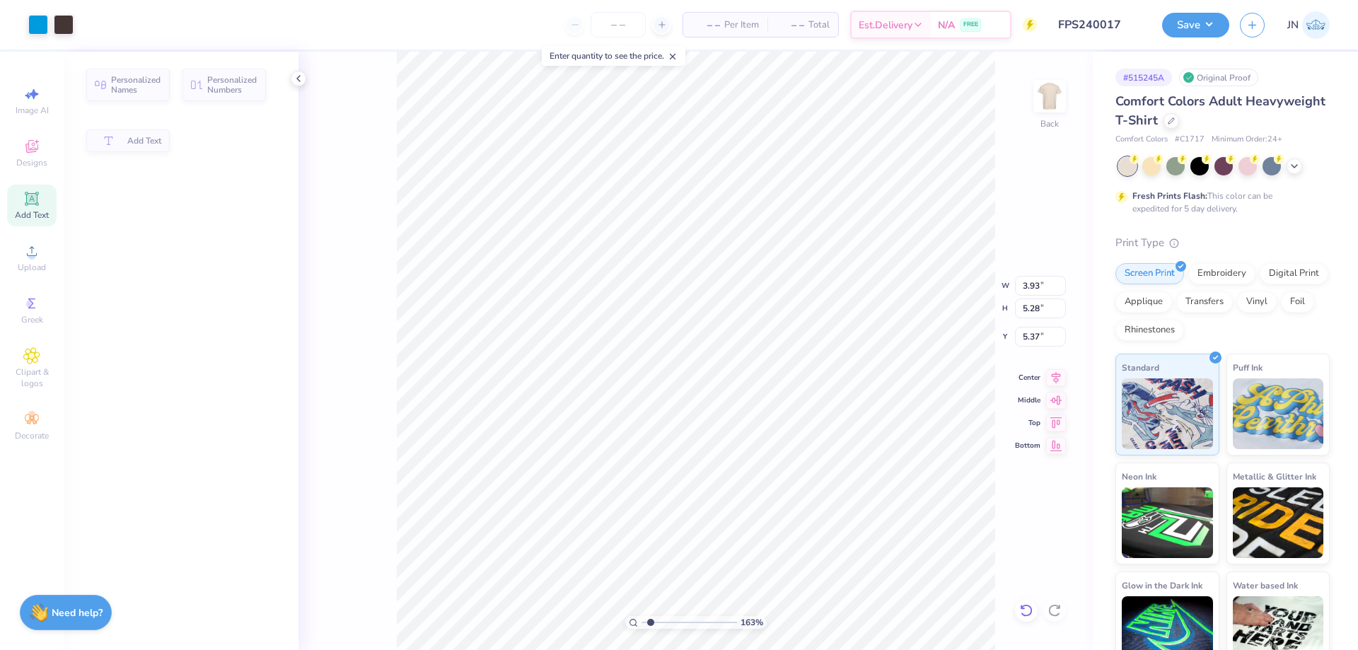
type input "9.32"
type input "3.44"
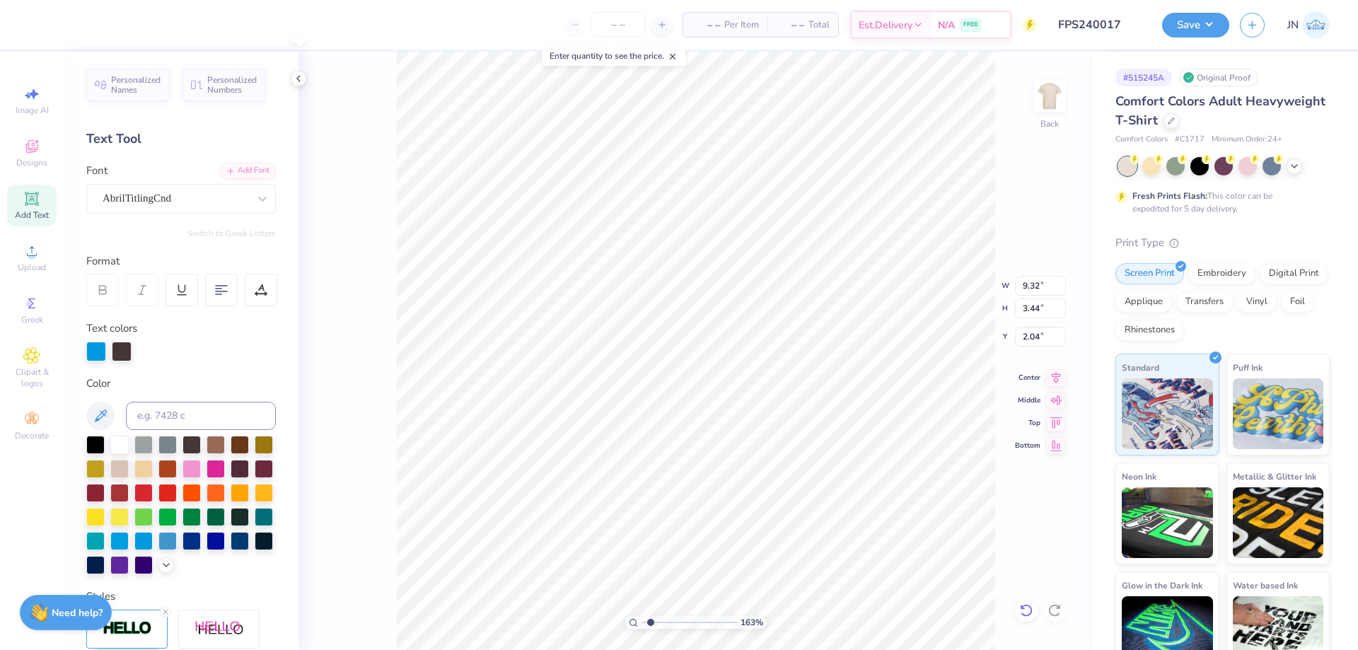
type input "1.94"
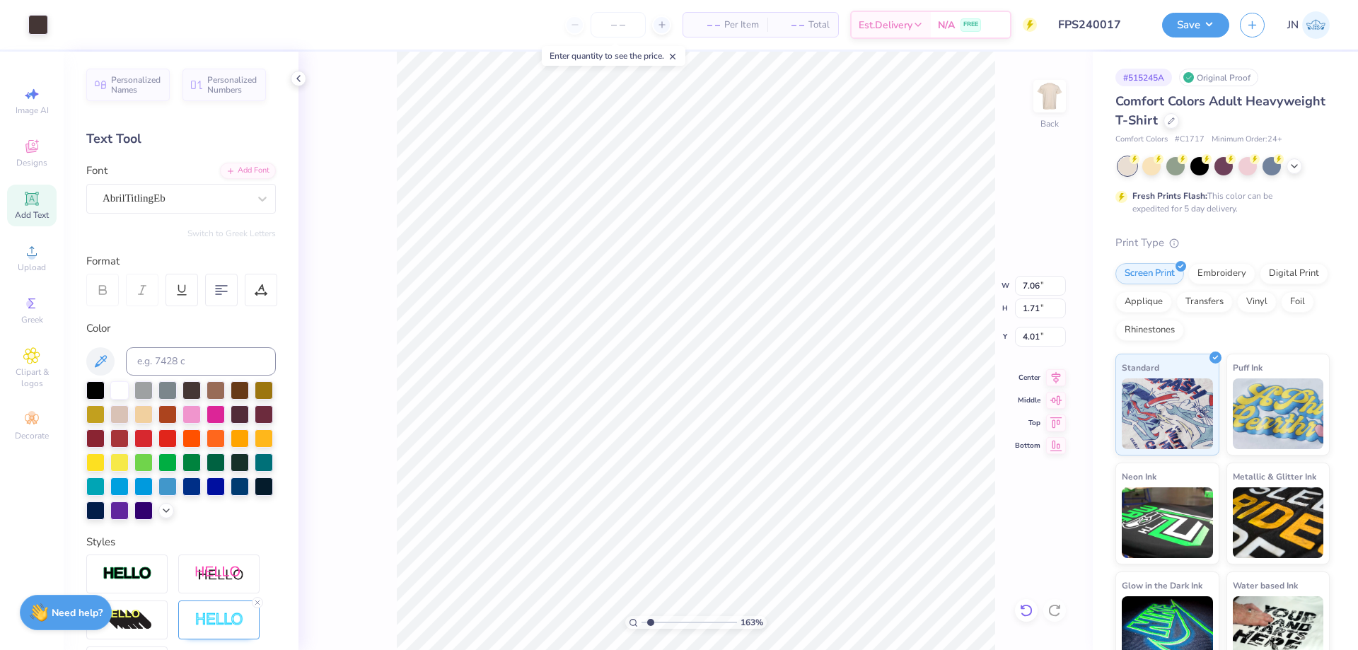
type input "1.71"
type input "4.01"
type input "6.43"
type input "1.56"
type input "4.17"
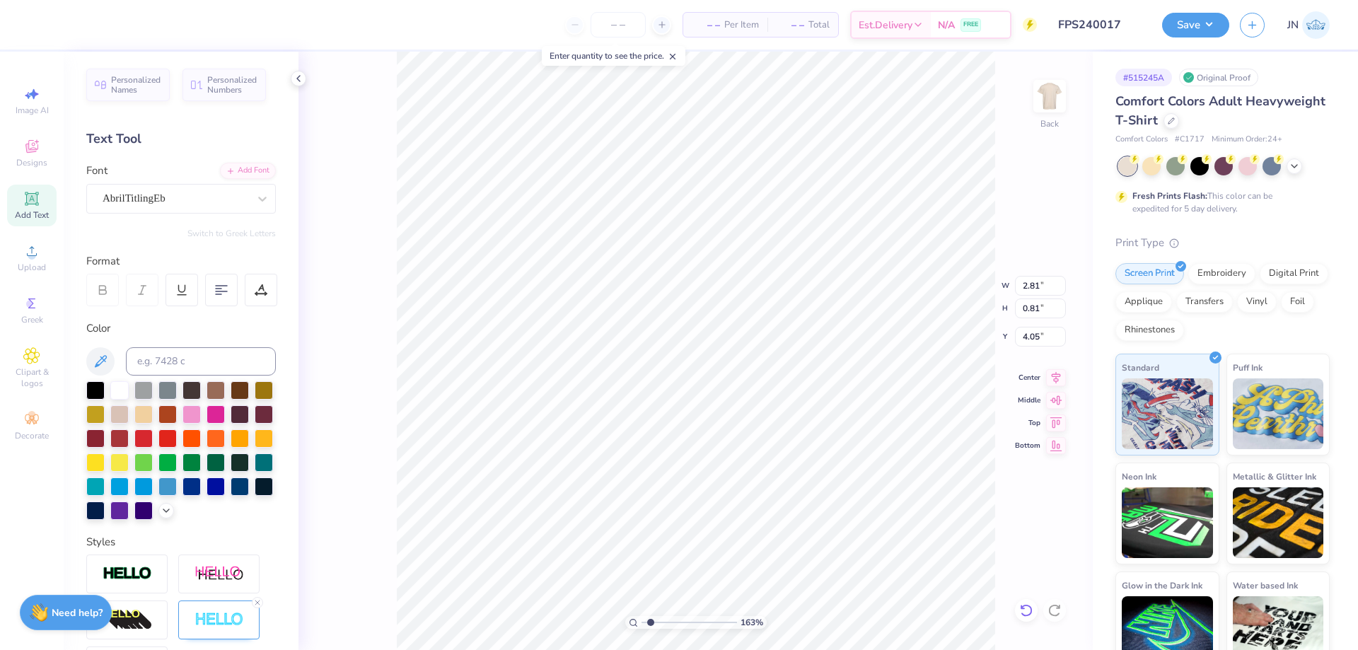
type input "2.55"
type input "0.74"
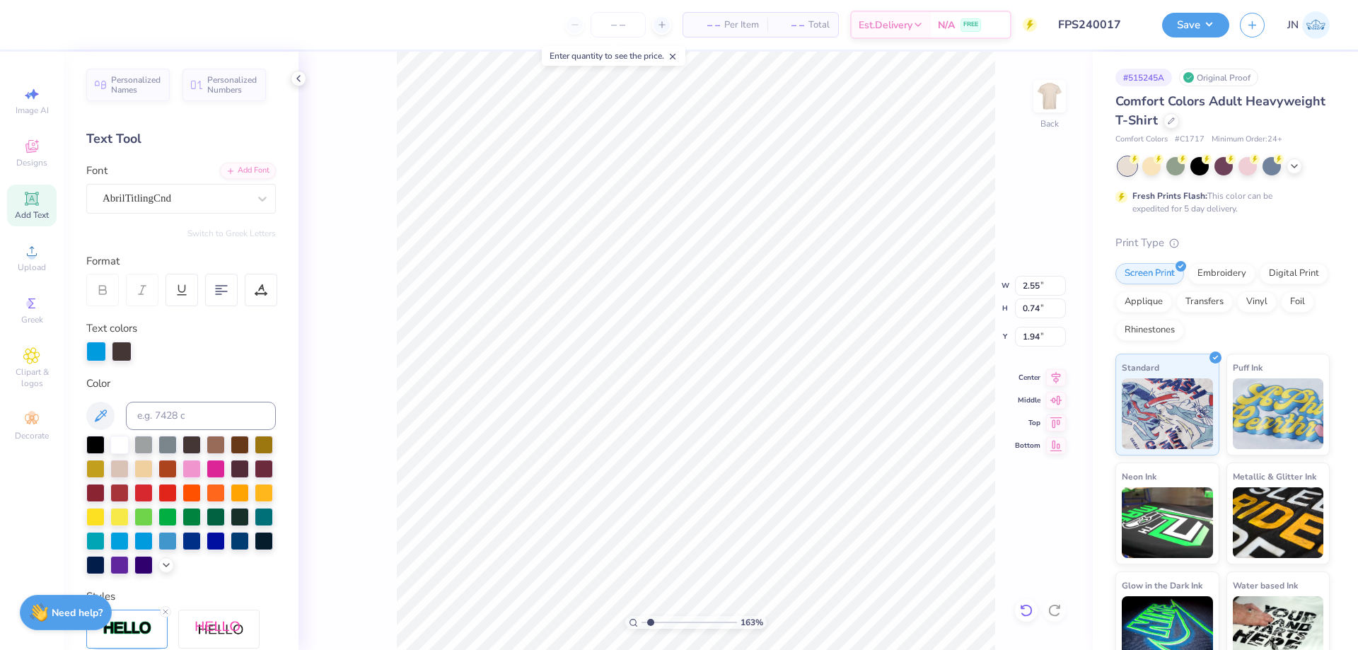
type input "9.32"
type input "3.44"
type input "1.94"
type input "2.55"
type input "0.74"
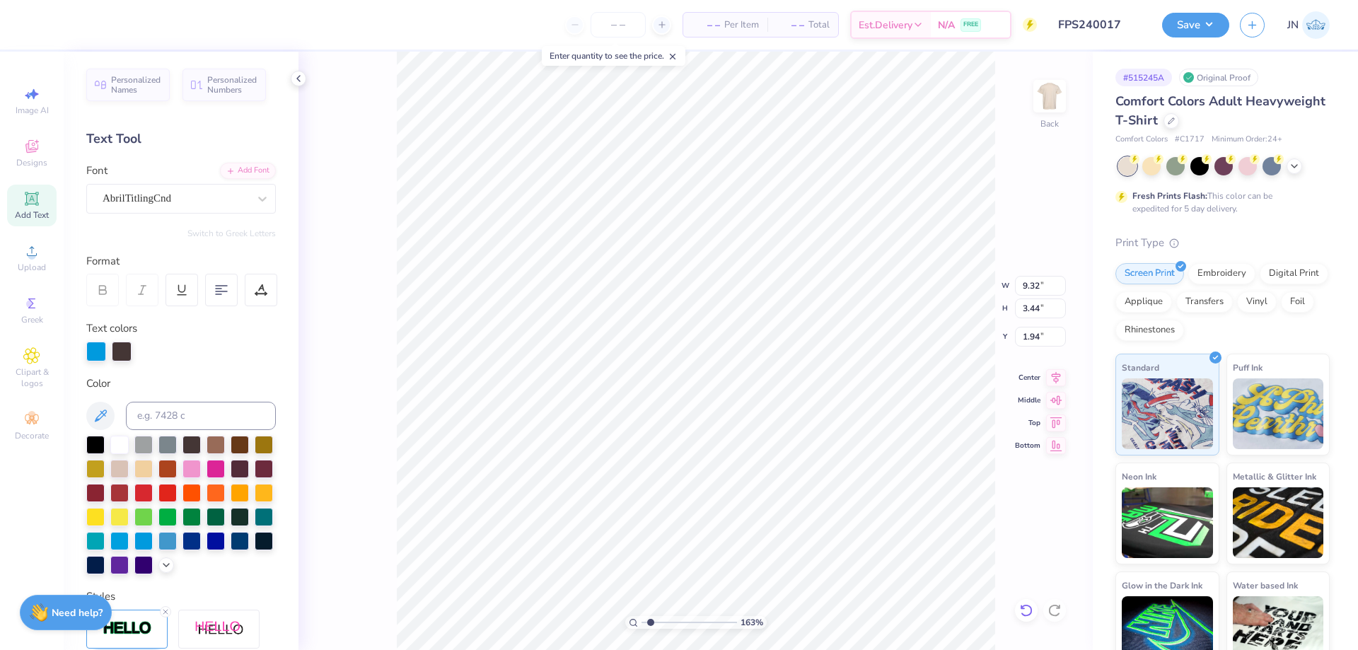
type input "4.05"
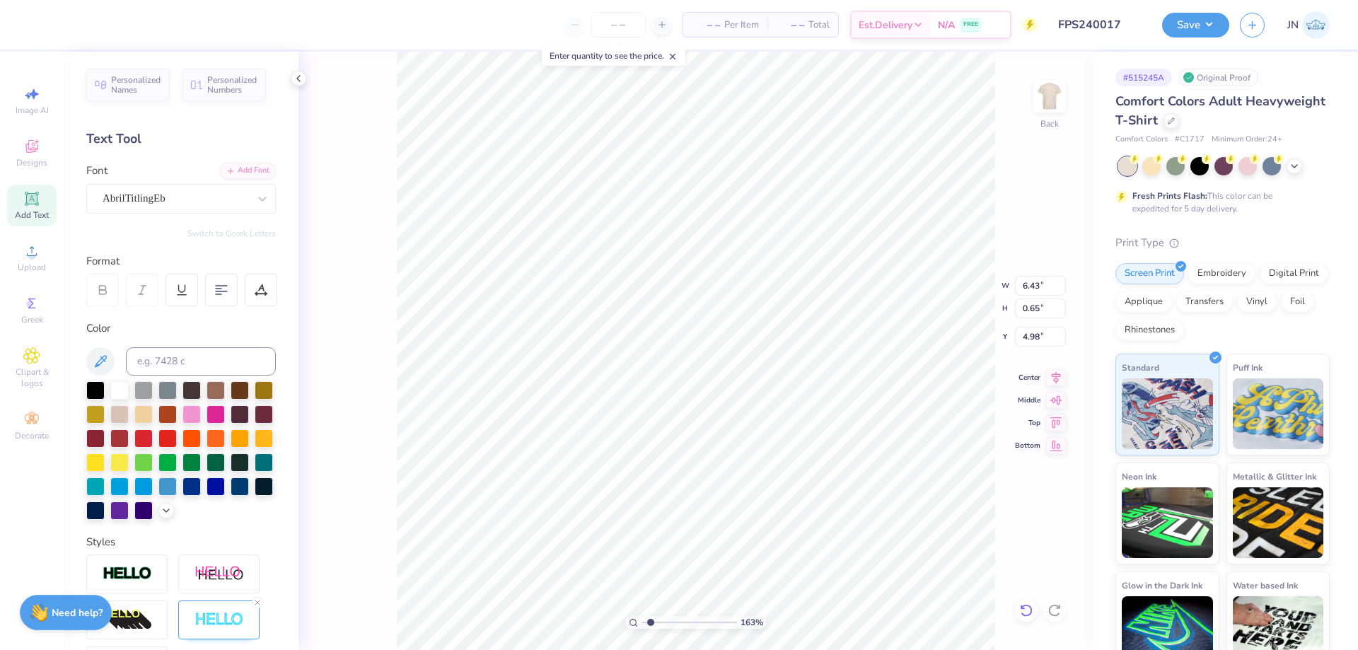
type input "9.32"
type input "3.44"
type input "1.94"
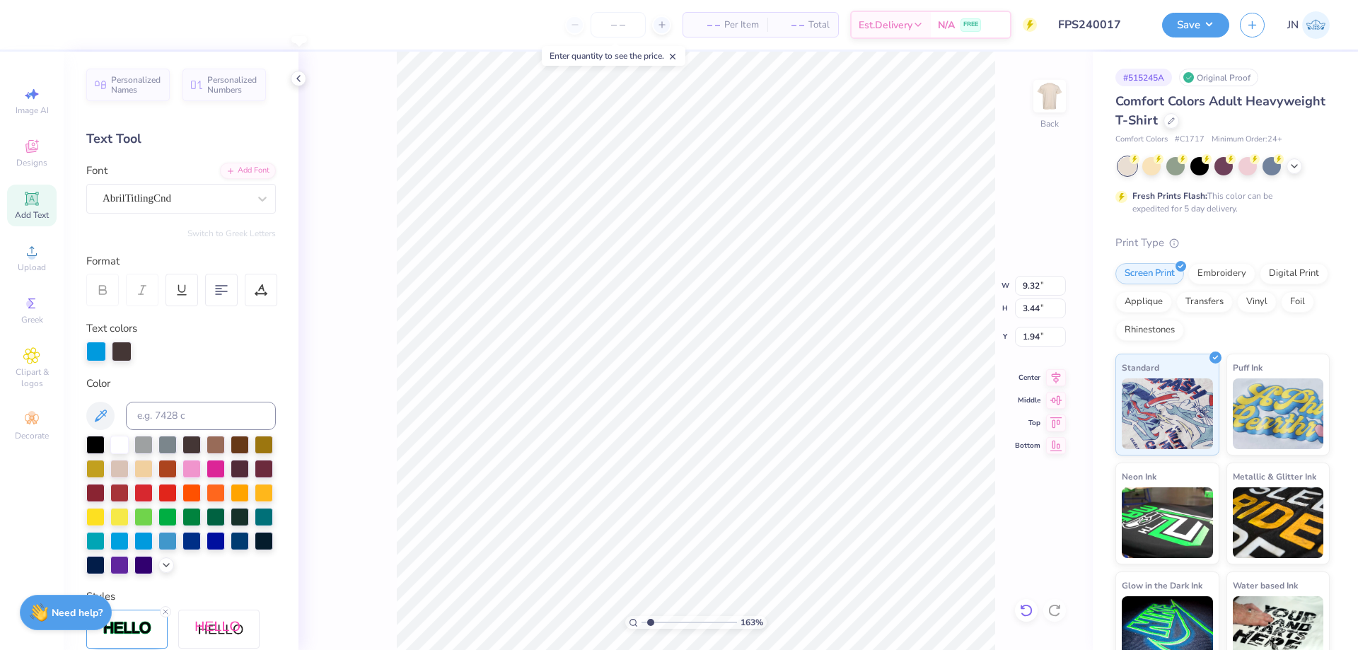
type input "8.76"
type input "3.23"
type input "2.14"
click at [33, 30] on div at bounding box center [38, 23] width 20 height 20
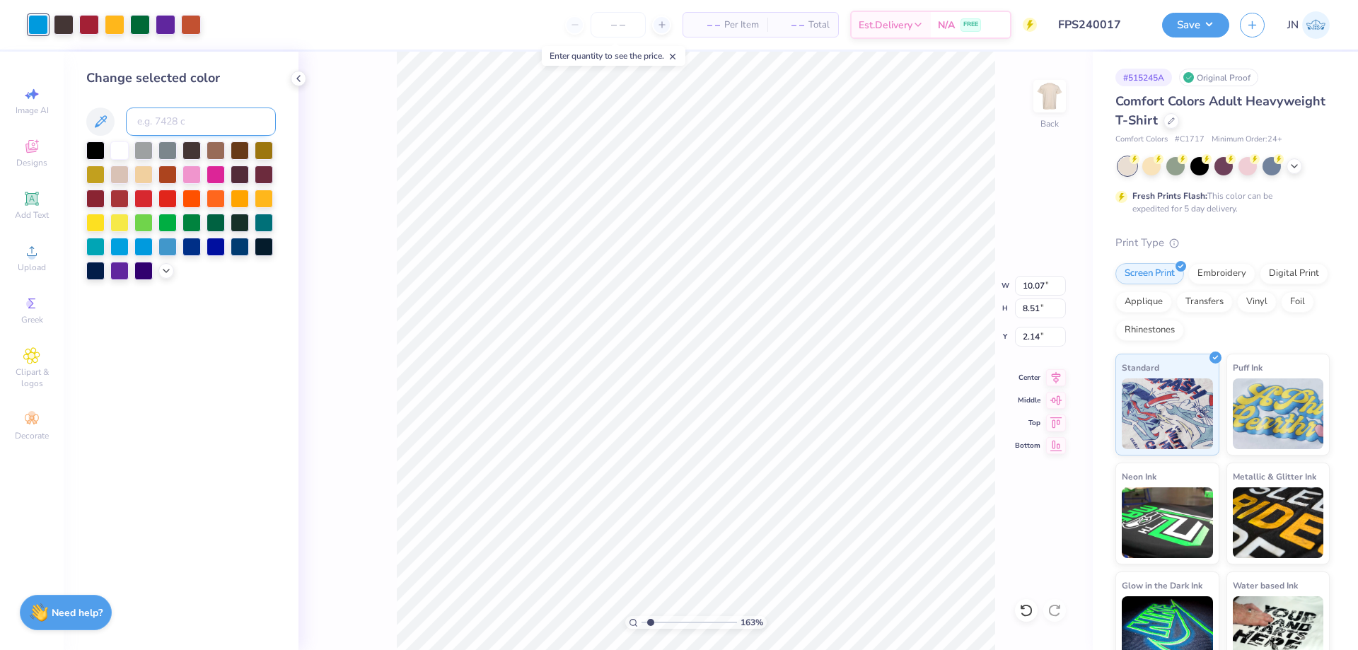
click at [192, 124] on input at bounding box center [201, 121] width 150 height 28
type input "7688"
type input "10.05"
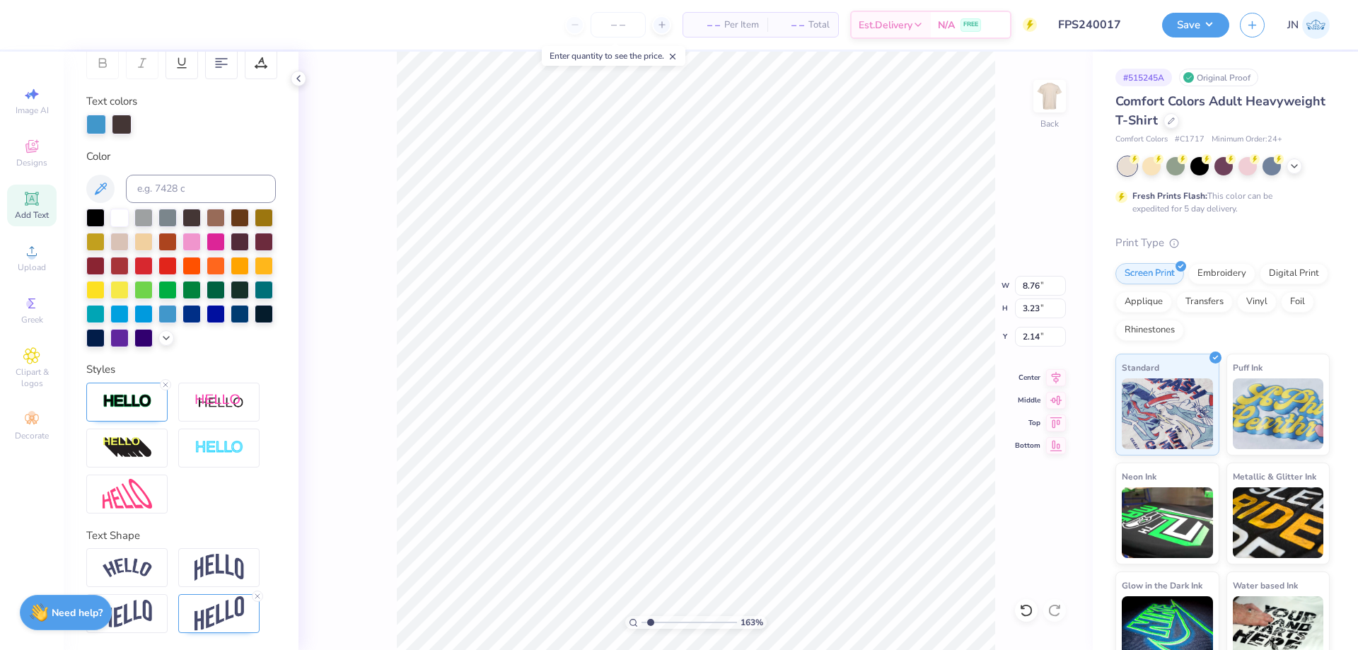
scroll to position [251, 0]
click at [131, 494] on img at bounding box center [127, 494] width 49 height 30
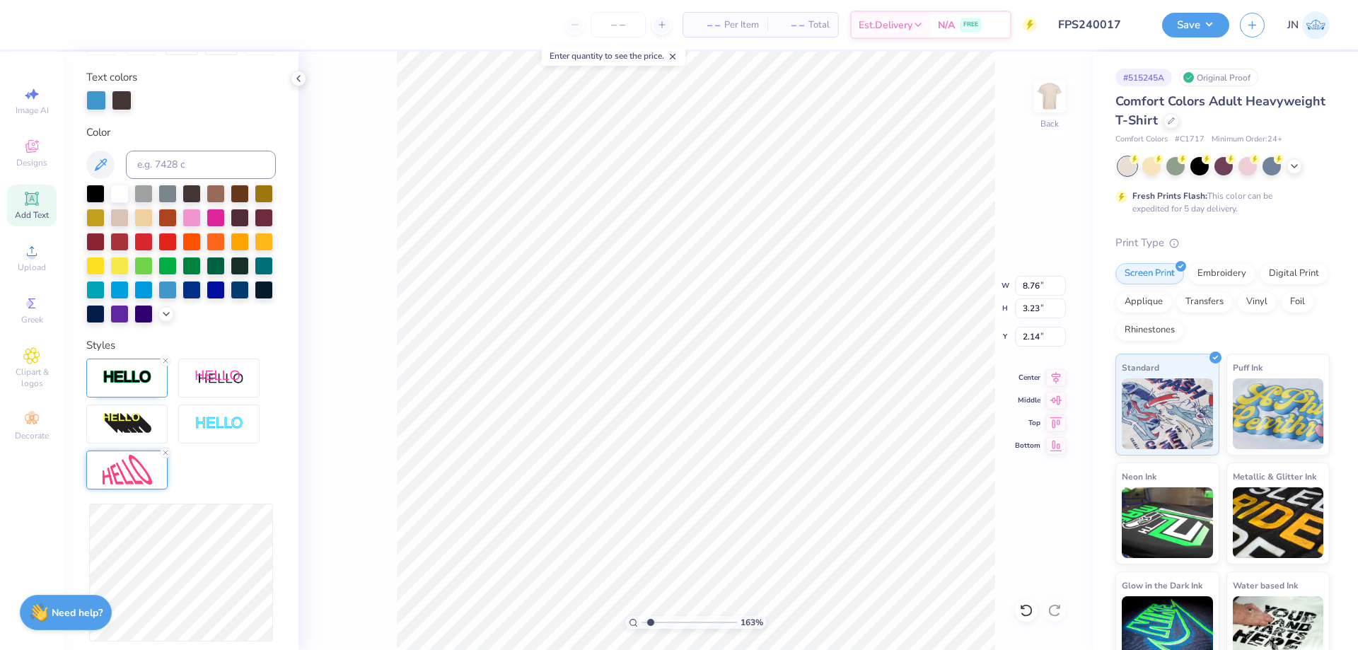
scroll to position [392, 0]
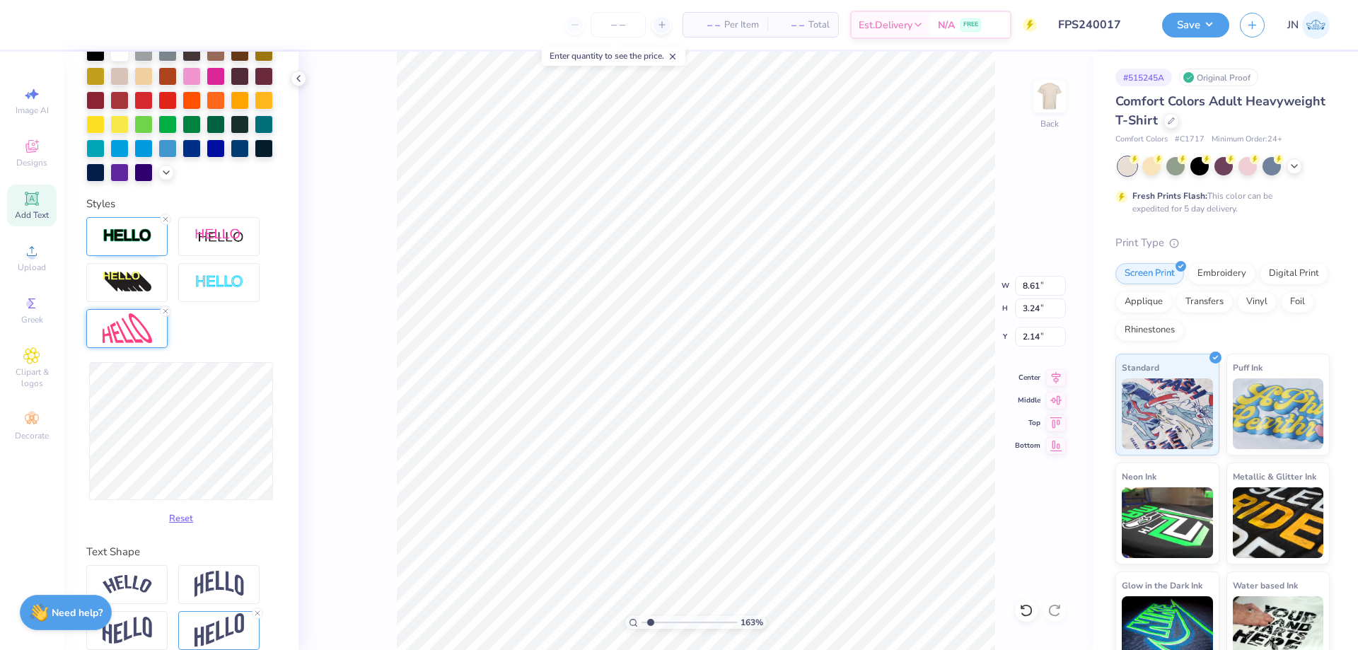
type input "8.36"
type input "3.24"
type input "9.37"
type input "0.53"
click at [1056, 372] on icon at bounding box center [1056, 375] width 20 height 17
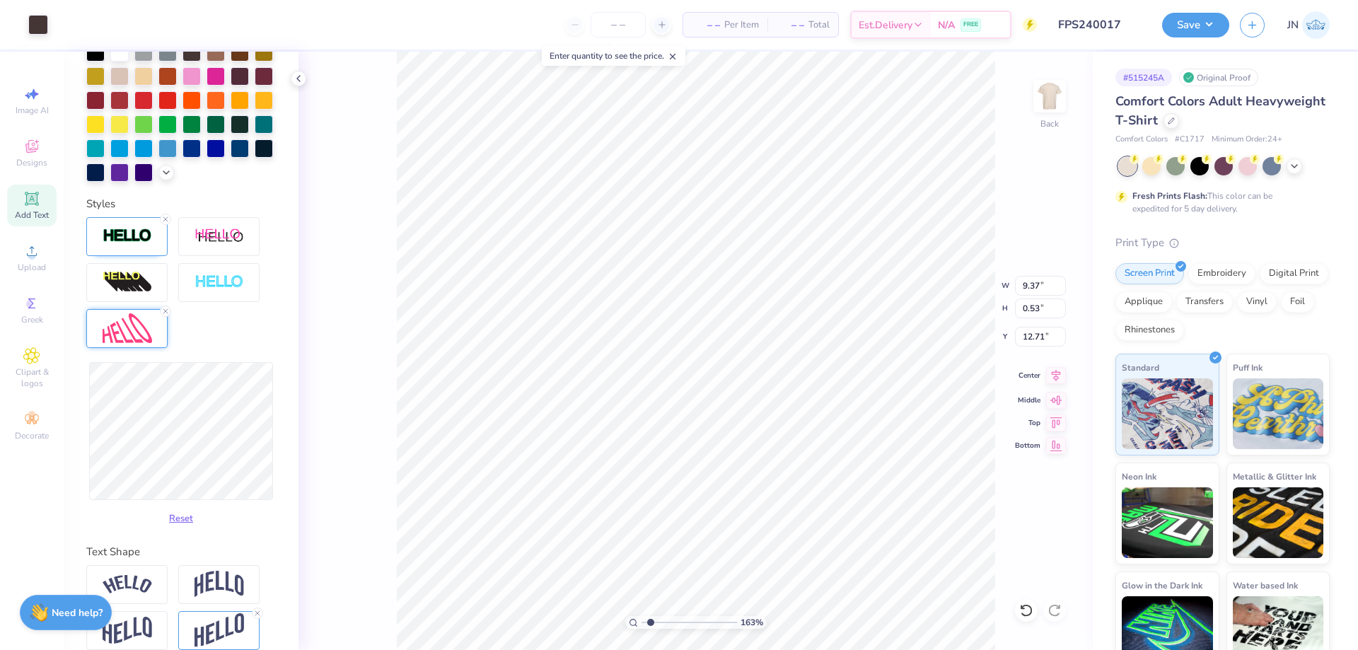
type input "9.37"
type input "0.53"
click at [1056, 382] on icon at bounding box center [1056, 375] width 20 height 17
type input "10.92"
type input "9.79"
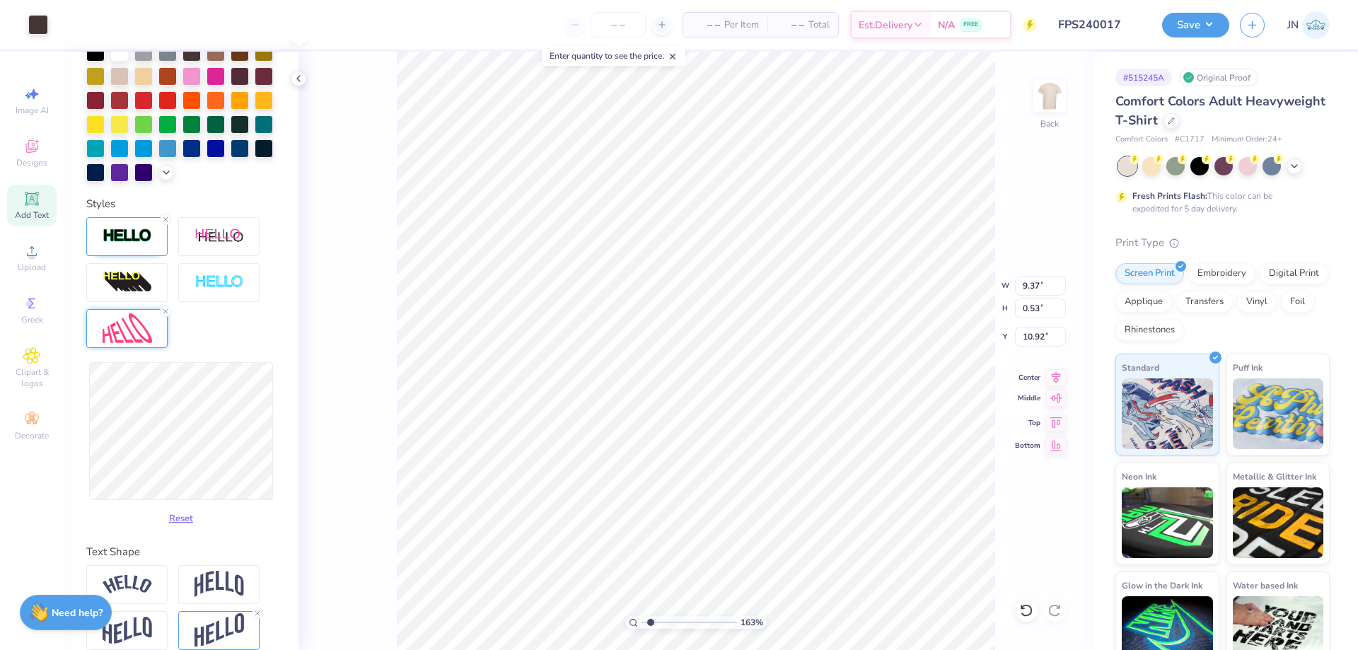
type input "0.55"
click at [1053, 380] on icon at bounding box center [1056, 375] width 20 height 17
type input "9.65"
type input "0.54"
type input "9.71"
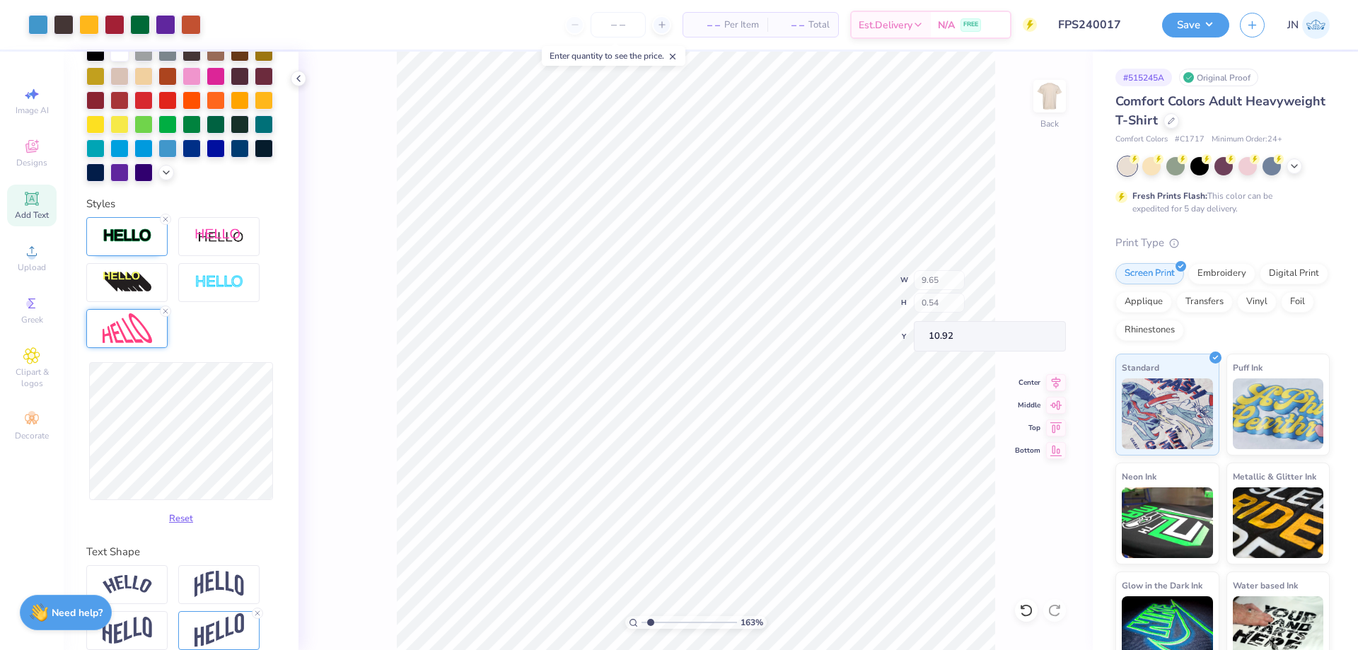
type input "0.55"
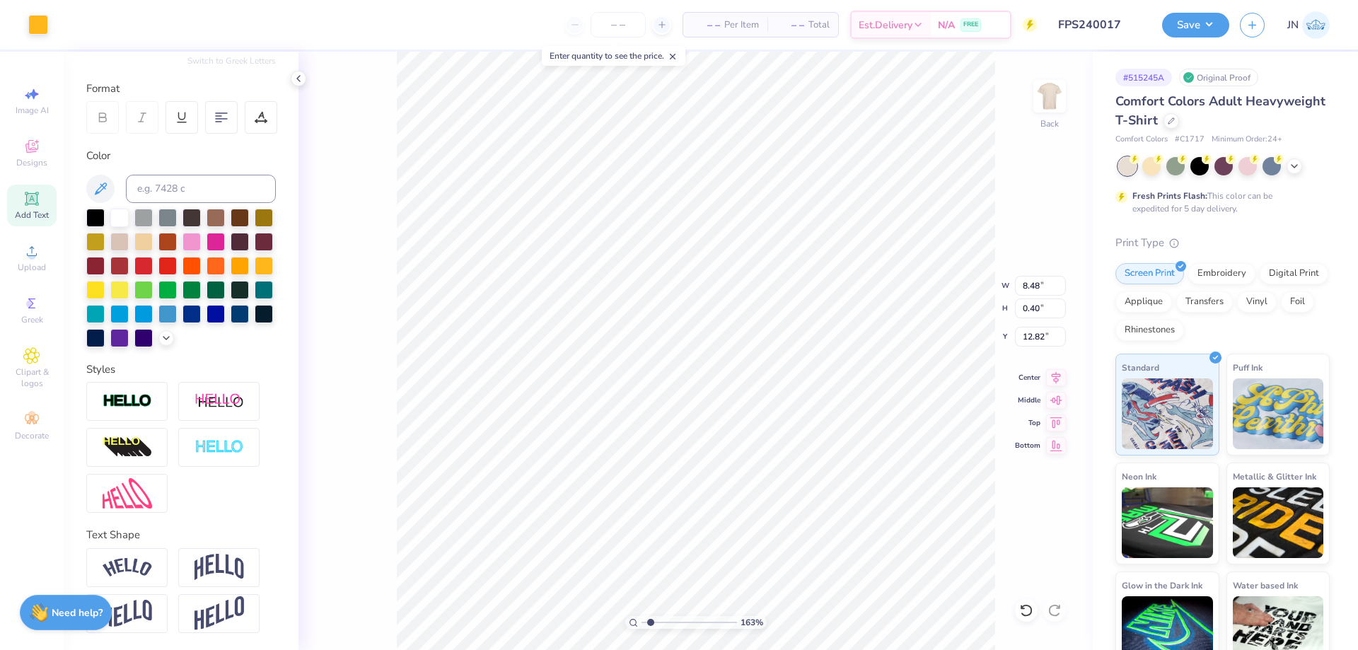
scroll to position [197, 0]
click at [716, 546] on li "Bring to Front" at bounding box center [729, 550] width 111 height 28
type input "10.99"
click at [49, 207] on div "Add Text" at bounding box center [31, 206] width 49 height 42
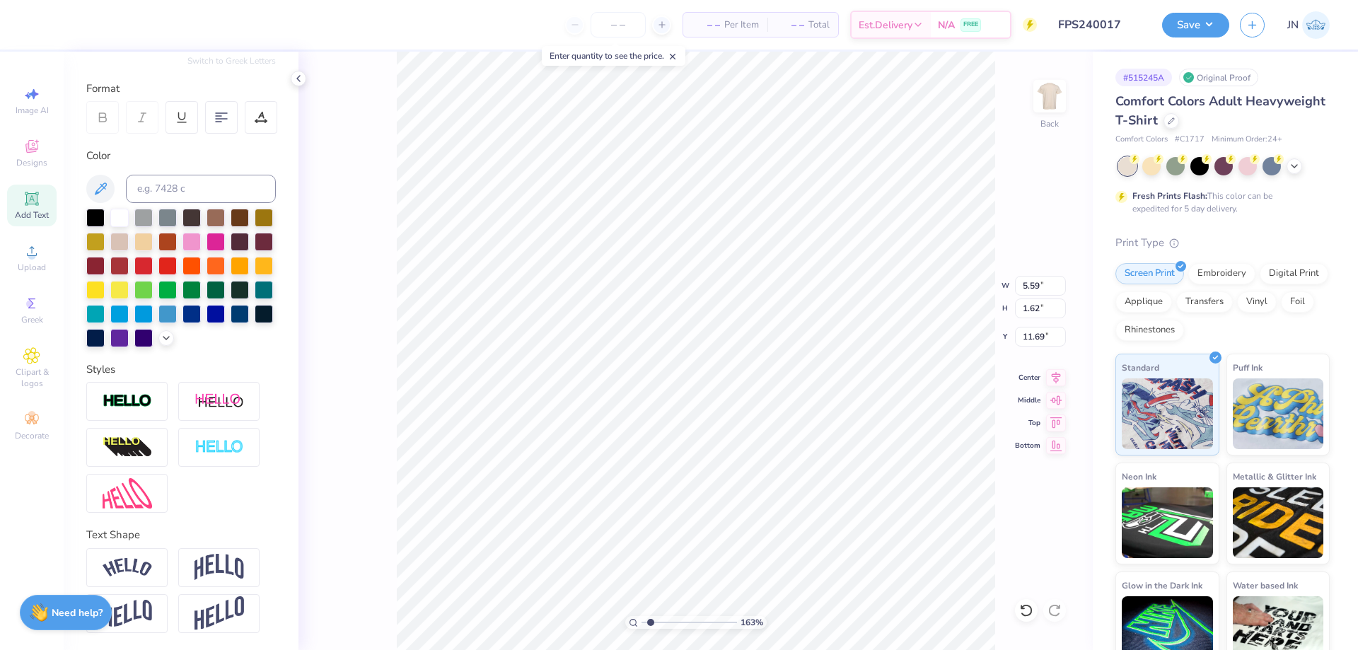
paste textarea "Family Weekend at the [GEOGRAPHIC_DATA] is a sweet celebration of sisterhood an…"
type textarea "TEXT"
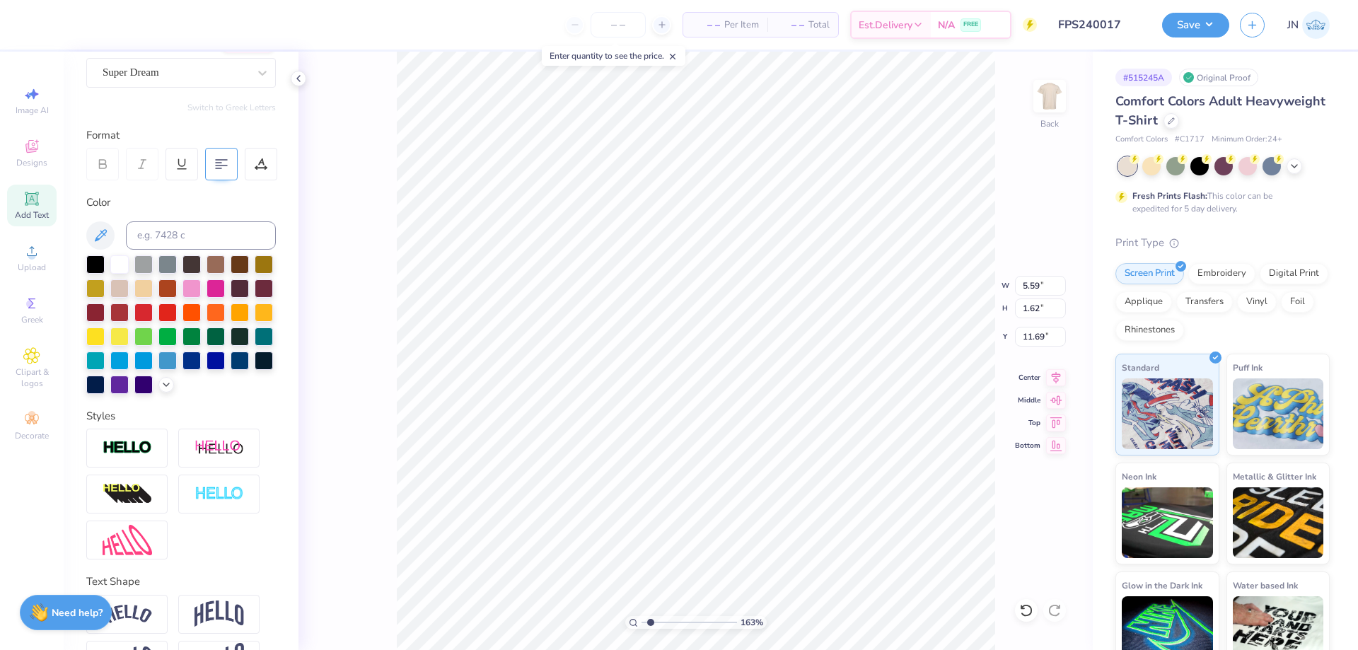
click at [228, 161] on div at bounding box center [221, 164] width 33 height 33
click at [182, 272] on div at bounding box center [191, 263] width 18 height 18
click at [201, 71] on div "Super Dream" at bounding box center [175, 73] width 148 height 22
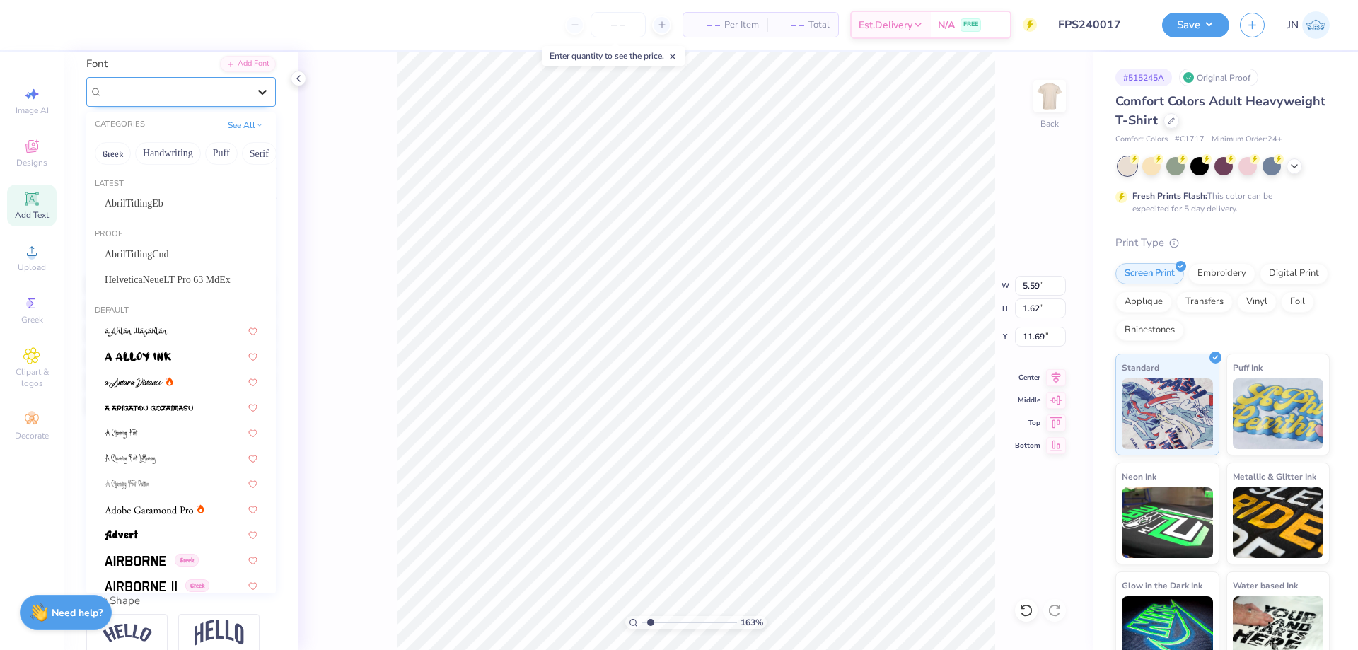
scroll to position [55, 0]
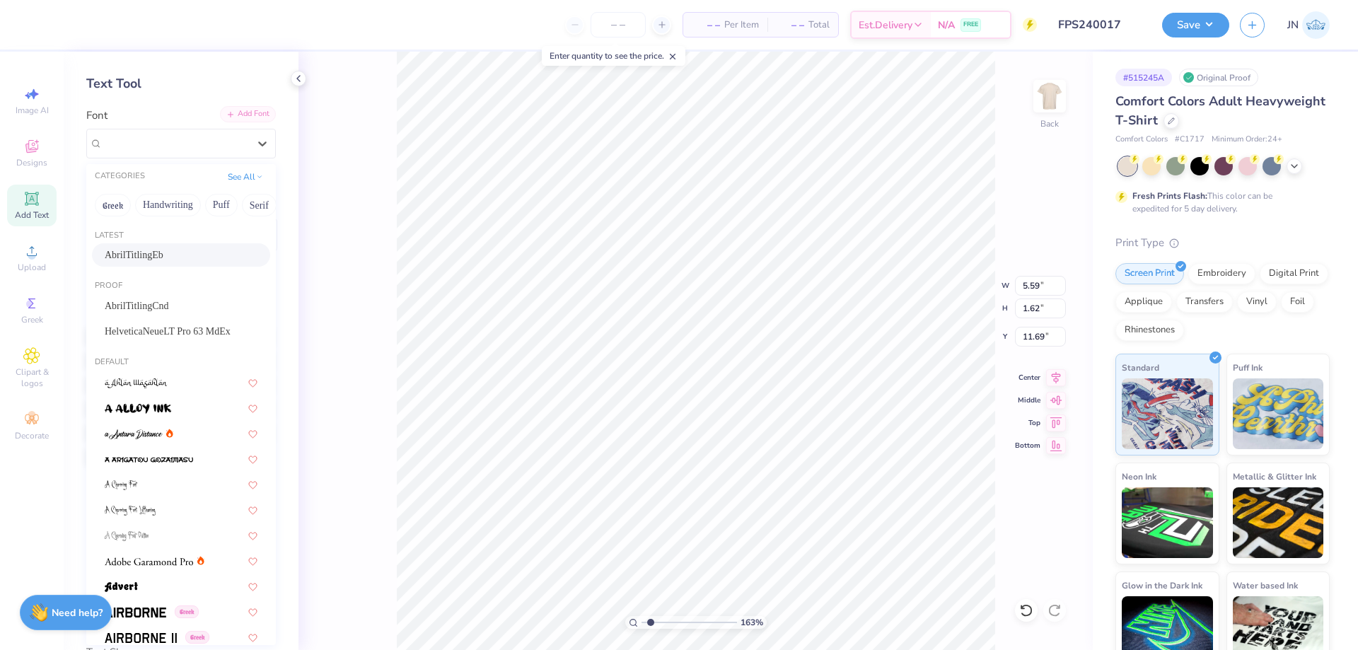
click at [242, 115] on div "Add Font" at bounding box center [248, 114] width 56 height 16
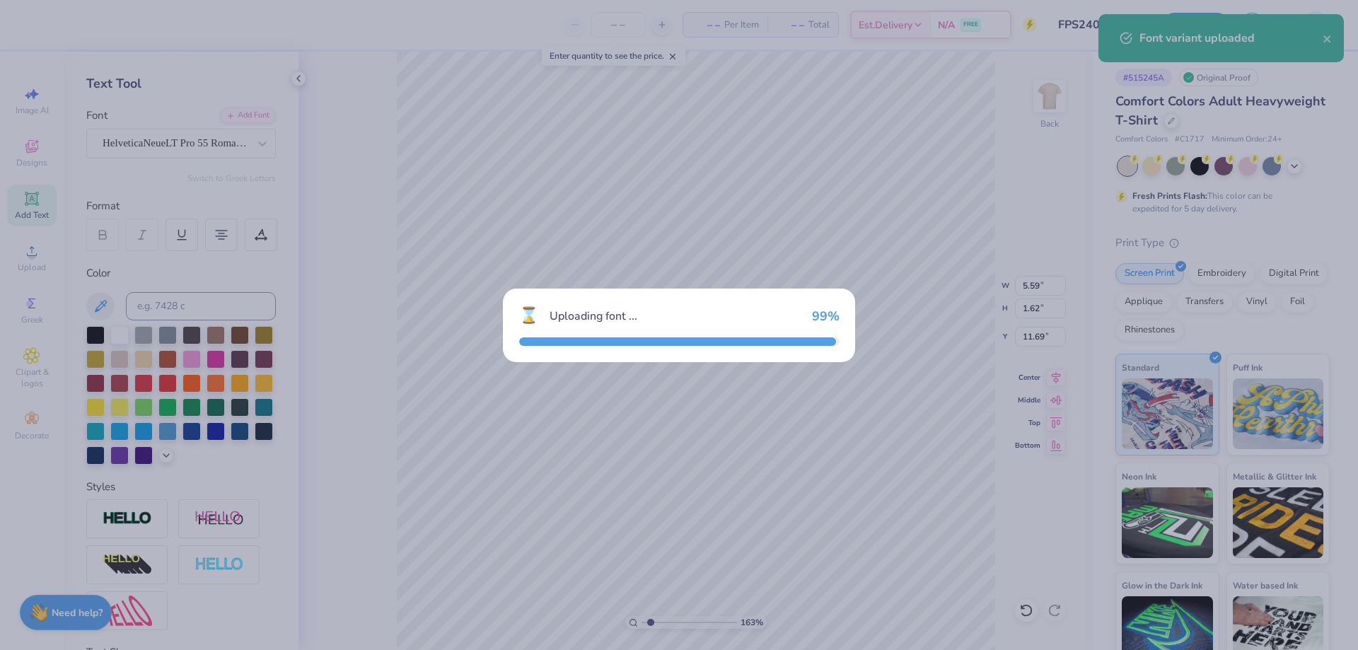
type input "5.47"
type input "1.65"
type input "11.67"
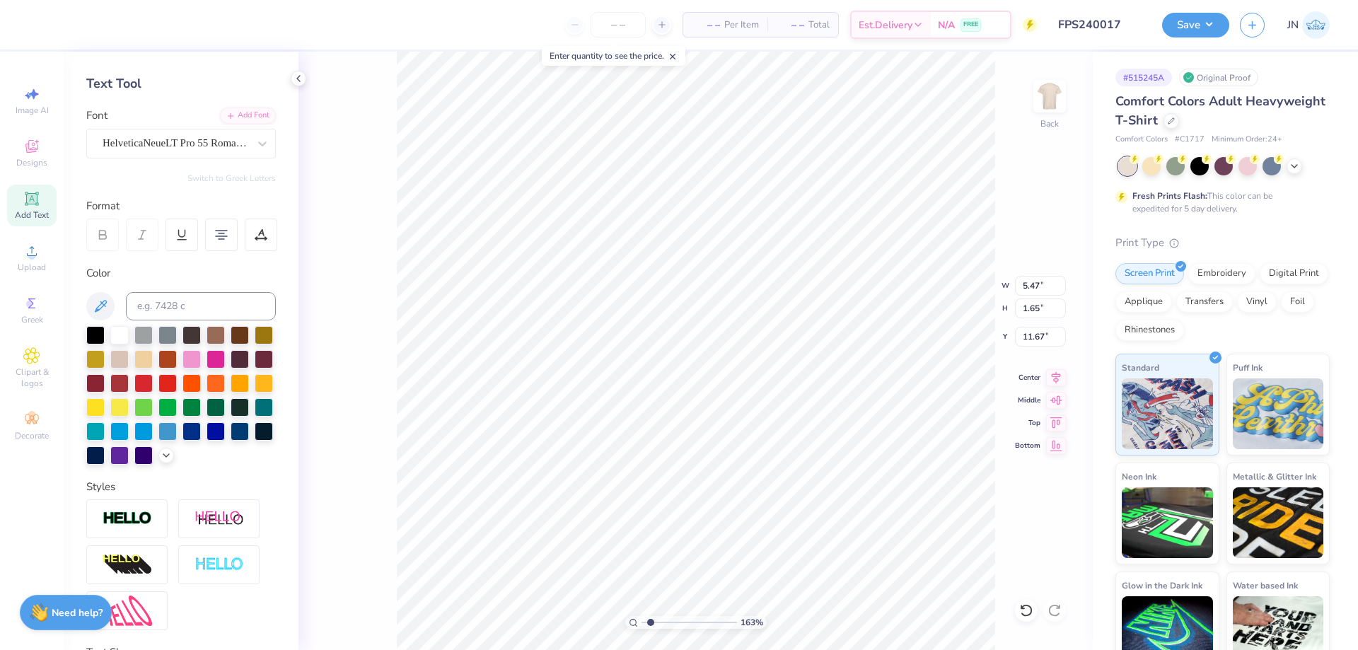
type input "2.29"
type input "0.69"
type textarea "Family Weekend at the [GEOGRAPHIC_DATA] is a sweet celebration of sisterhood an…"
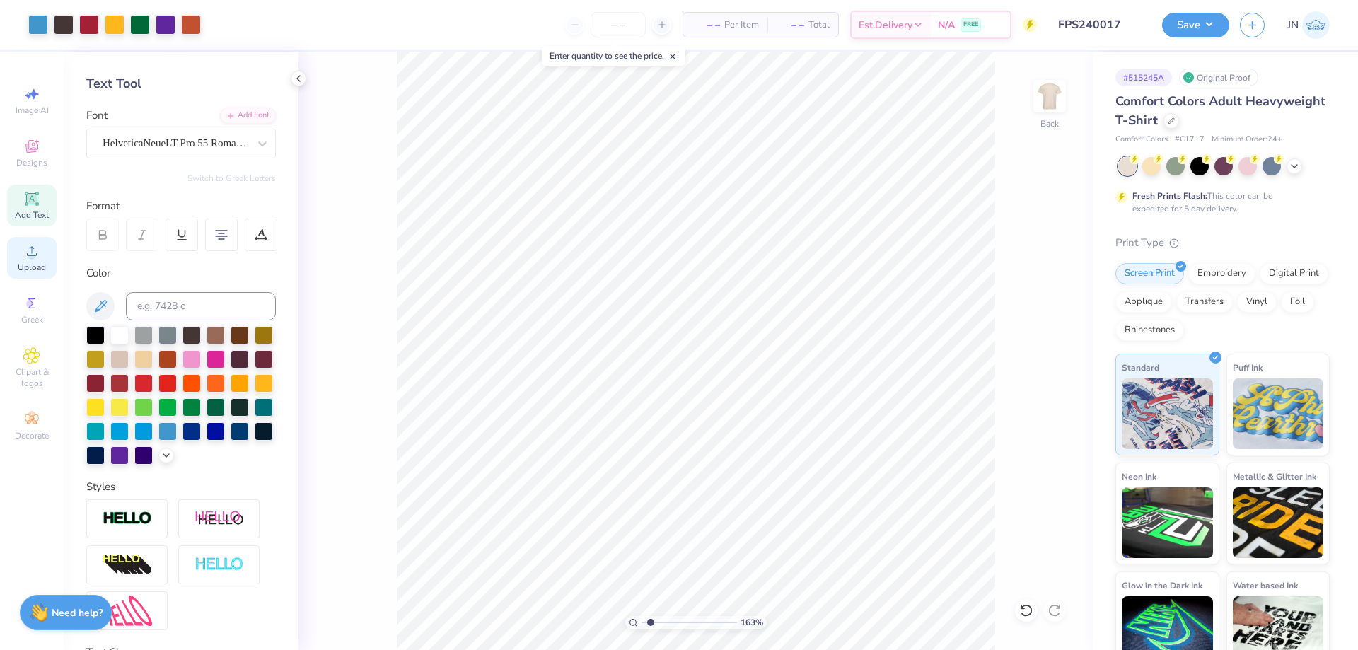
click at [36, 257] on icon at bounding box center [31, 251] width 17 height 17
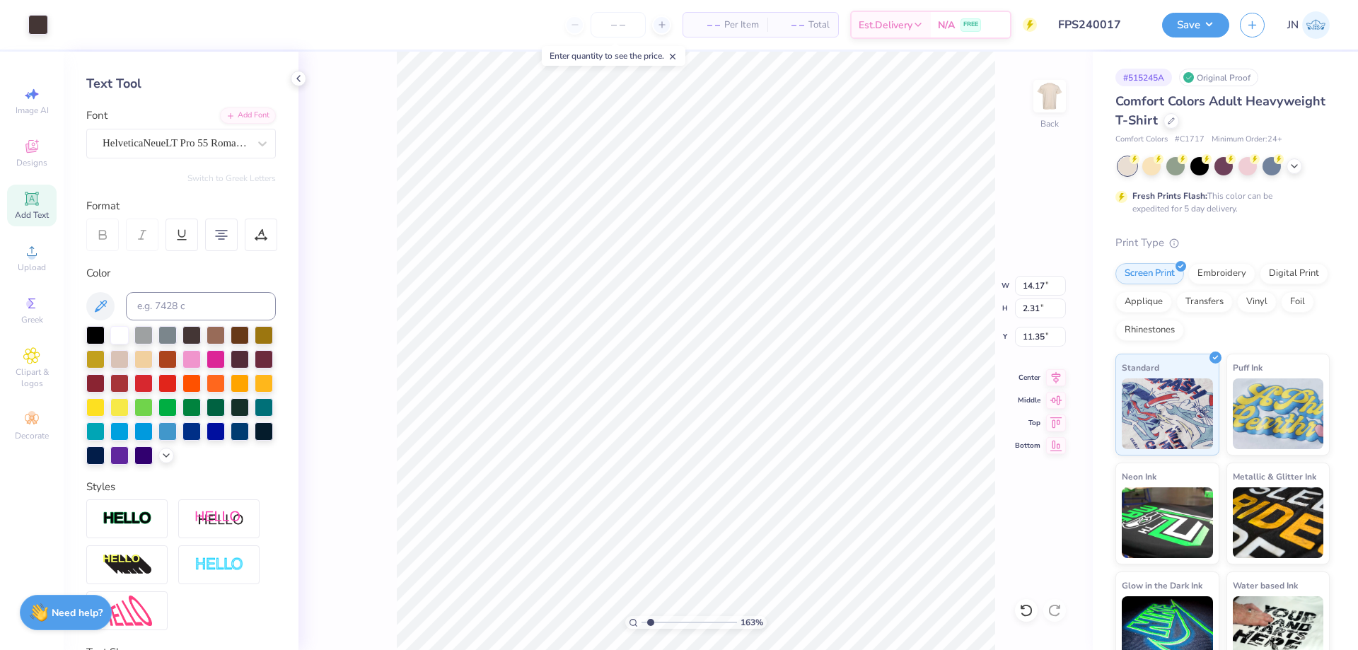
type input "9.13"
type input "1.49"
type input "11.76"
type input "8.81"
type input "1.43"
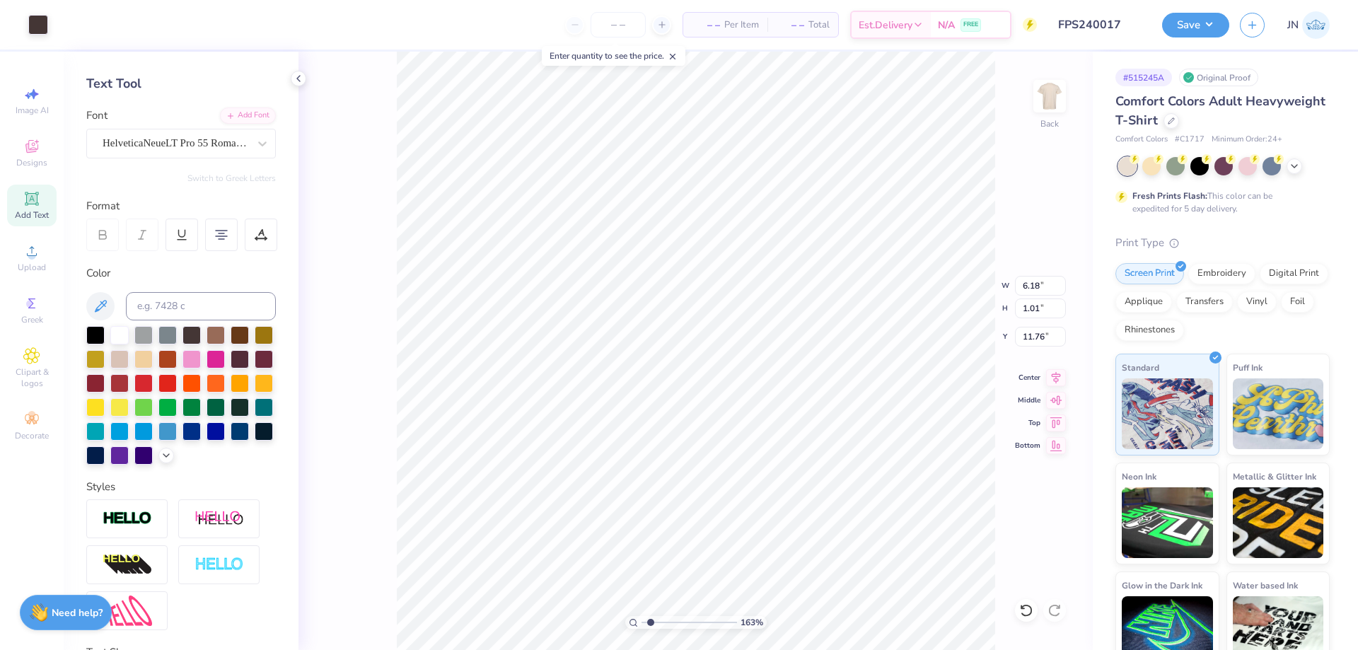
type input "6.18"
type input "1.01"
type input "11.66"
click at [1042, 307] on input "10.63" at bounding box center [1040, 308] width 51 height 20
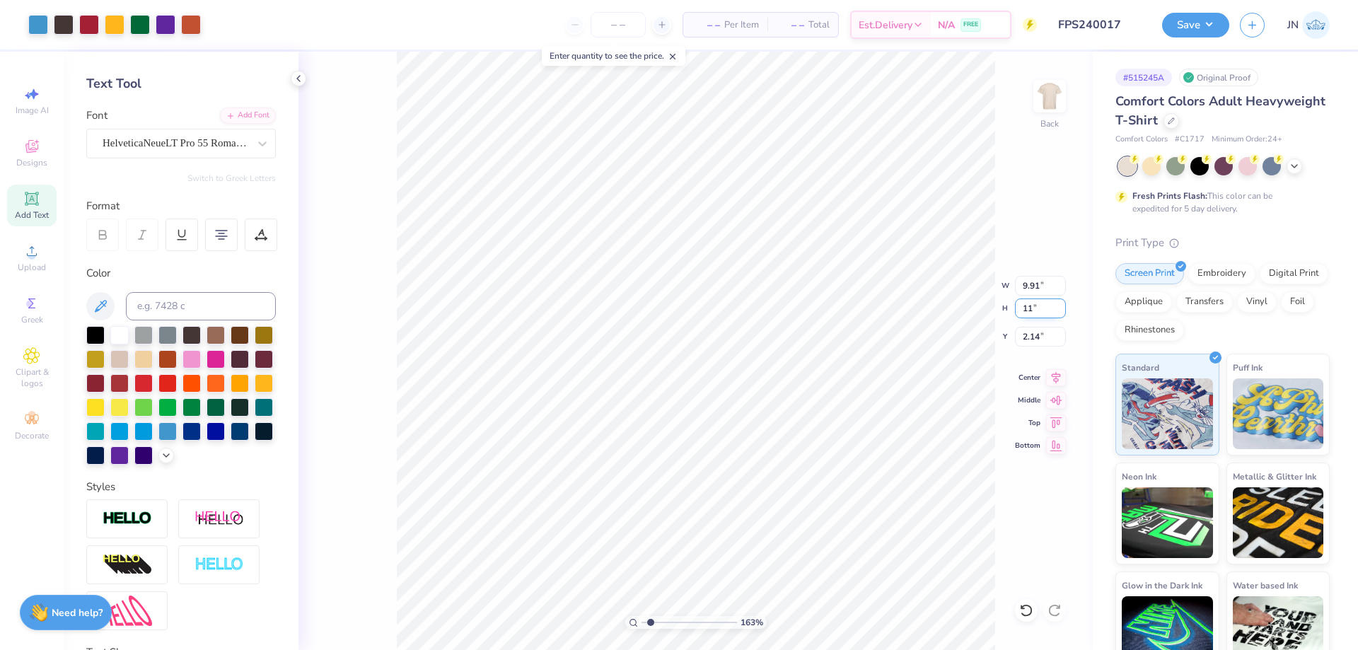
type input "11"
type input "10.26"
type input "11.00"
click at [1032, 335] on input "1.95" at bounding box center [1040, 337] width 51 height 20
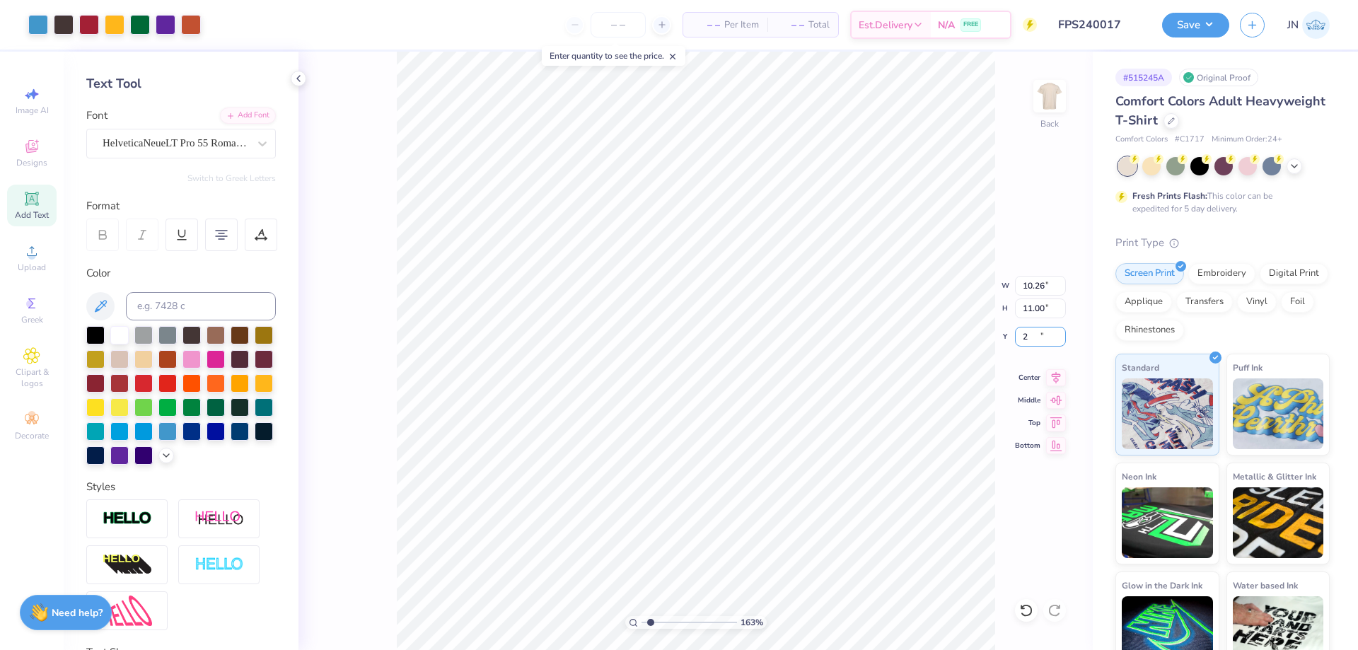
type input "2.00"
drag, startPoint x: 649, startPoint y: 622, endPoint x: 637, endPoint y: 622, distance: 12.0
type input "1"
click at [641, 622] on input "range" at bounding box center [688, 622] width 95 height 13
click at [1029, 306] on input "11.00" at bounding box center [1040, 308] width 51 height 20
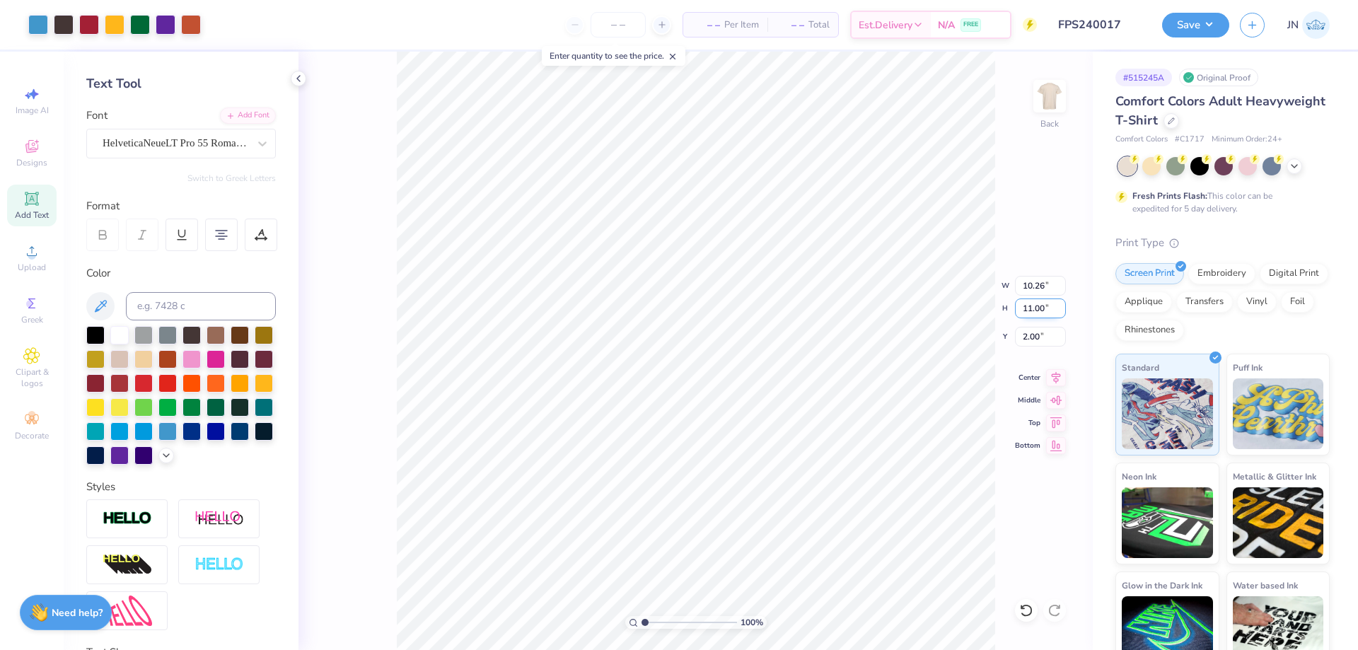
click at [1029, 306] on input "11.00" at bounding box center [1040, 308] width 51 height 20
type input "12"
type input "11.19"
type input "12.00"
type input "1.50"
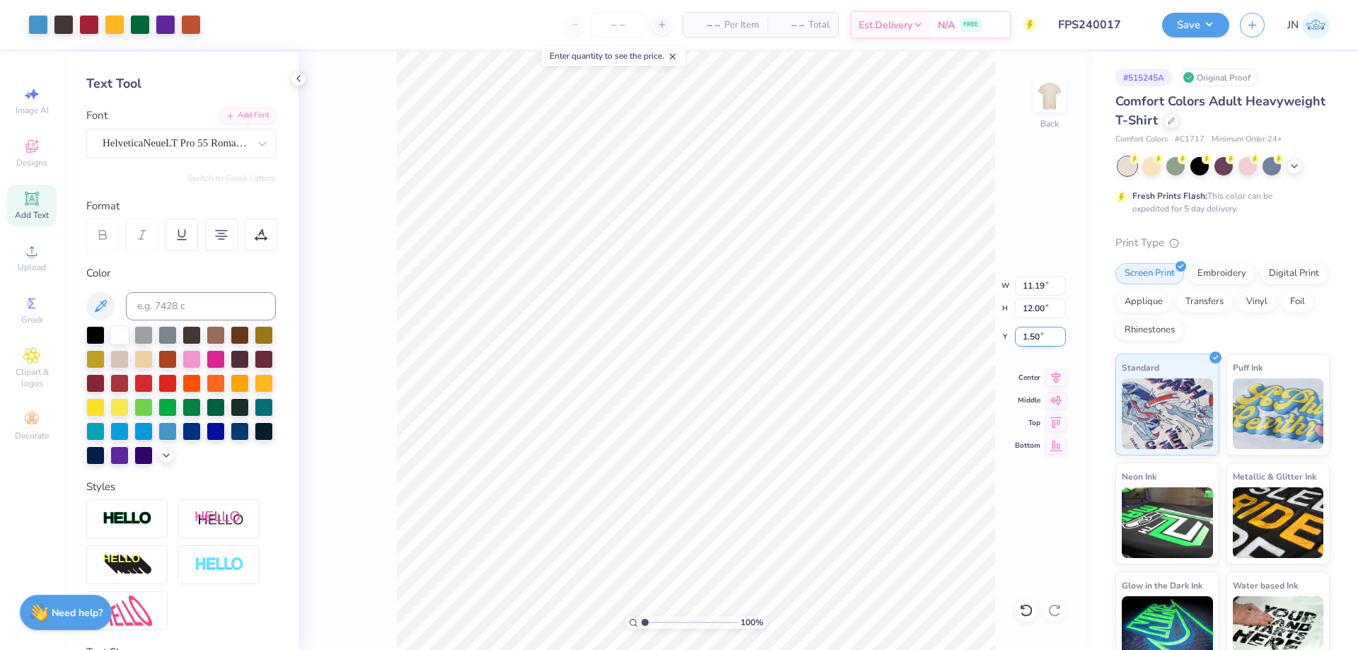
click at [1032, 334] on input "1.50" at bounding box center [1040, 337] width 51 height 20
click at [1184, 16] on button "Save" at bounding box center [1195, 23] width 67 height 25
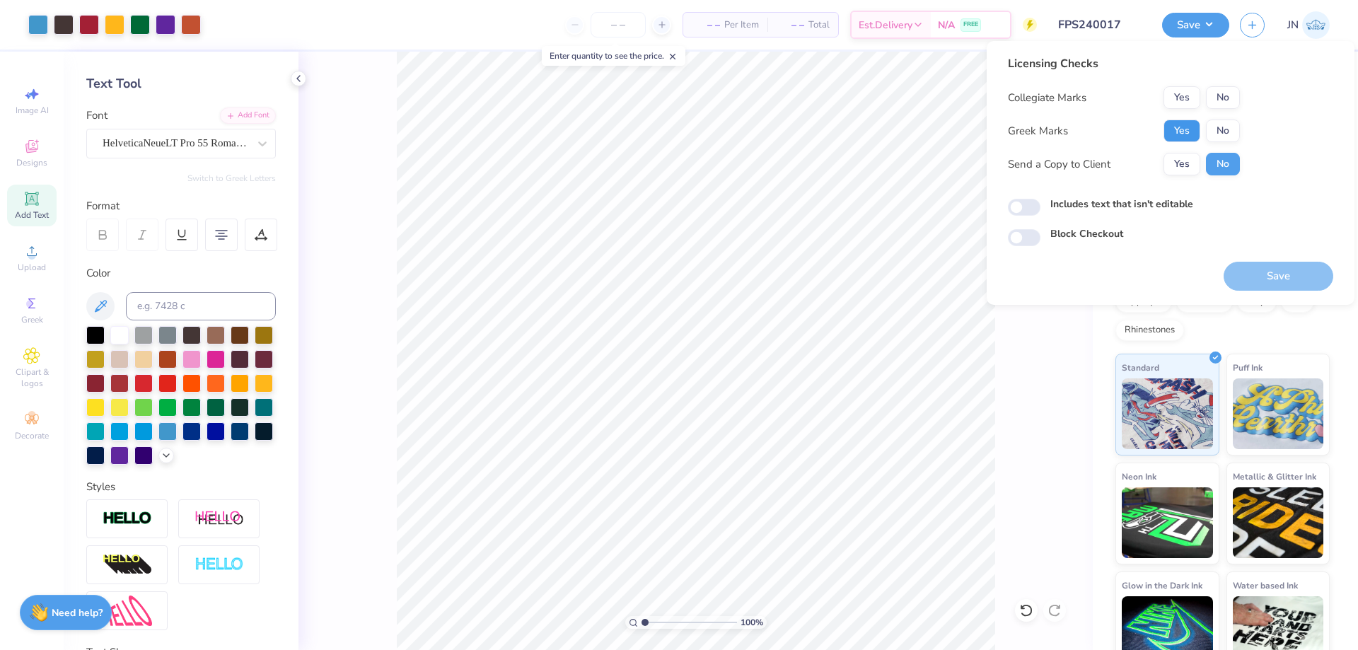
click at [1186, 134] on button "Yes" at bounding box center [1181, 130] width 37 height 23
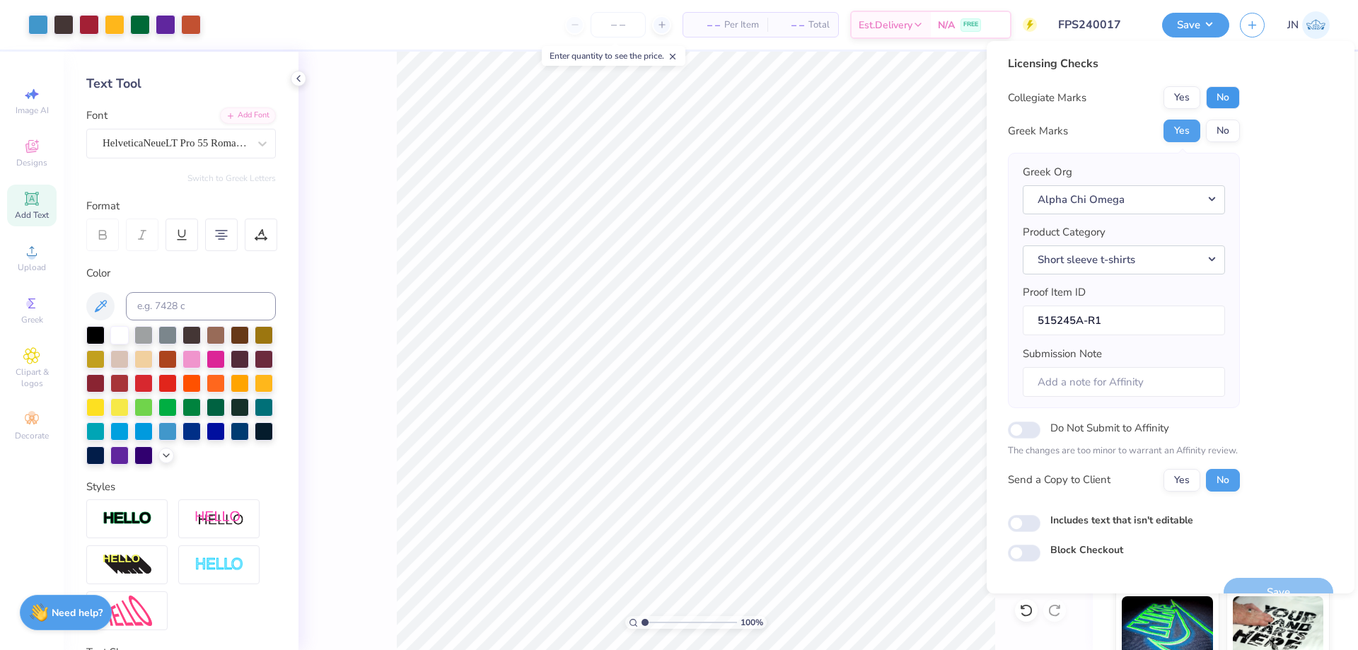
click at [1229, 98] on button "No" at bounding box center [1223, 97] width 34 height 23
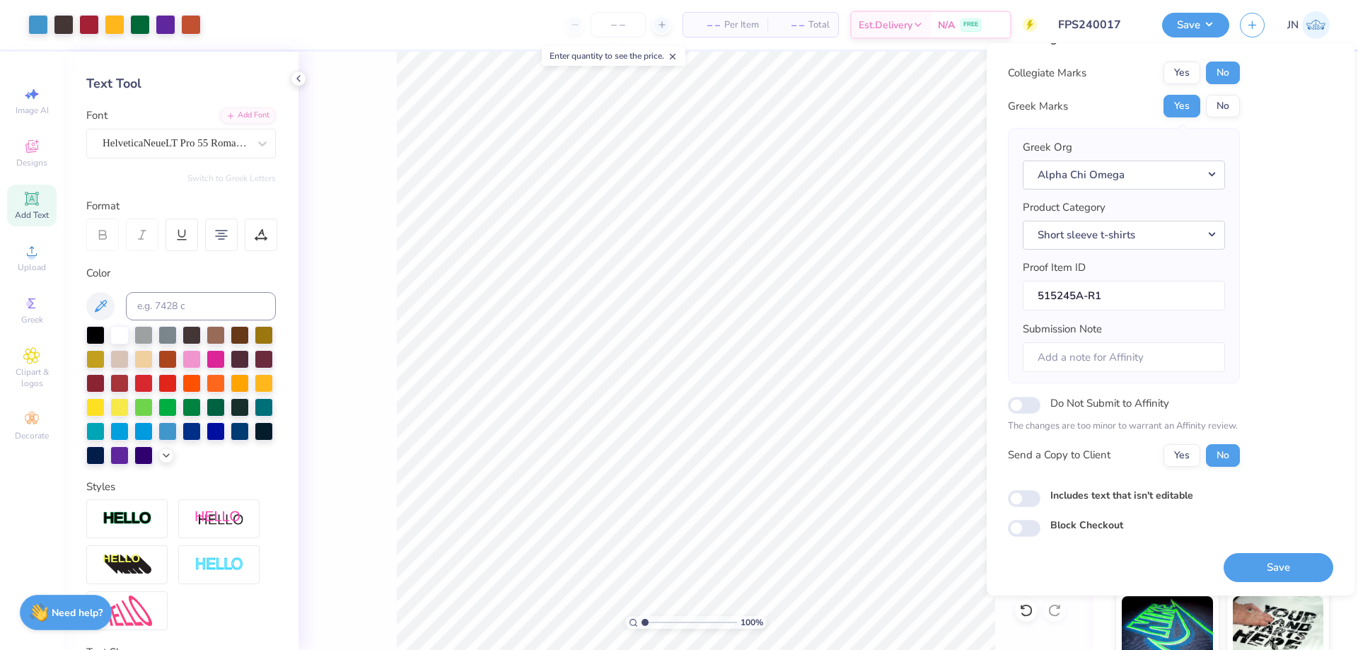
click at [1236, 553] on div "Save" at bounding box center [1278, 567] width 110 height 29
click at [1236, 561] on button "Save" at bounding box center [1278, 567] width 110 height 29
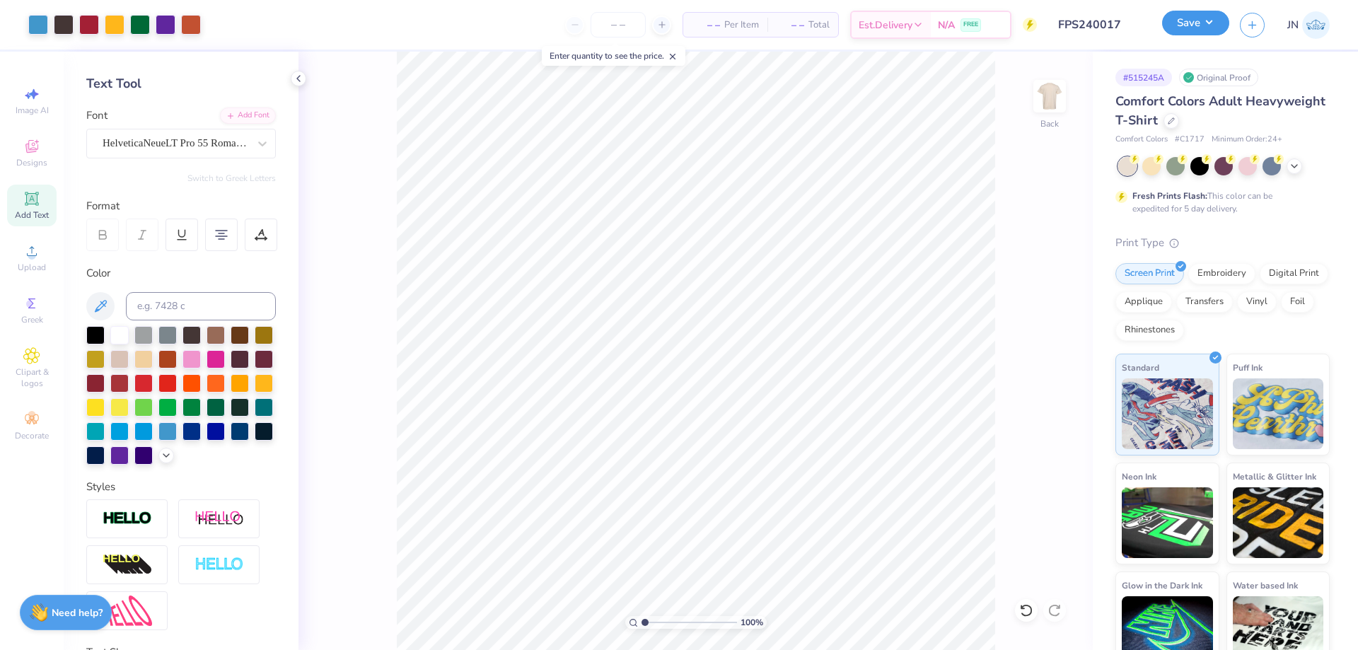
click at [1221, 22] on button "Save" at bounding box center [1195, 23] width 67 height 25
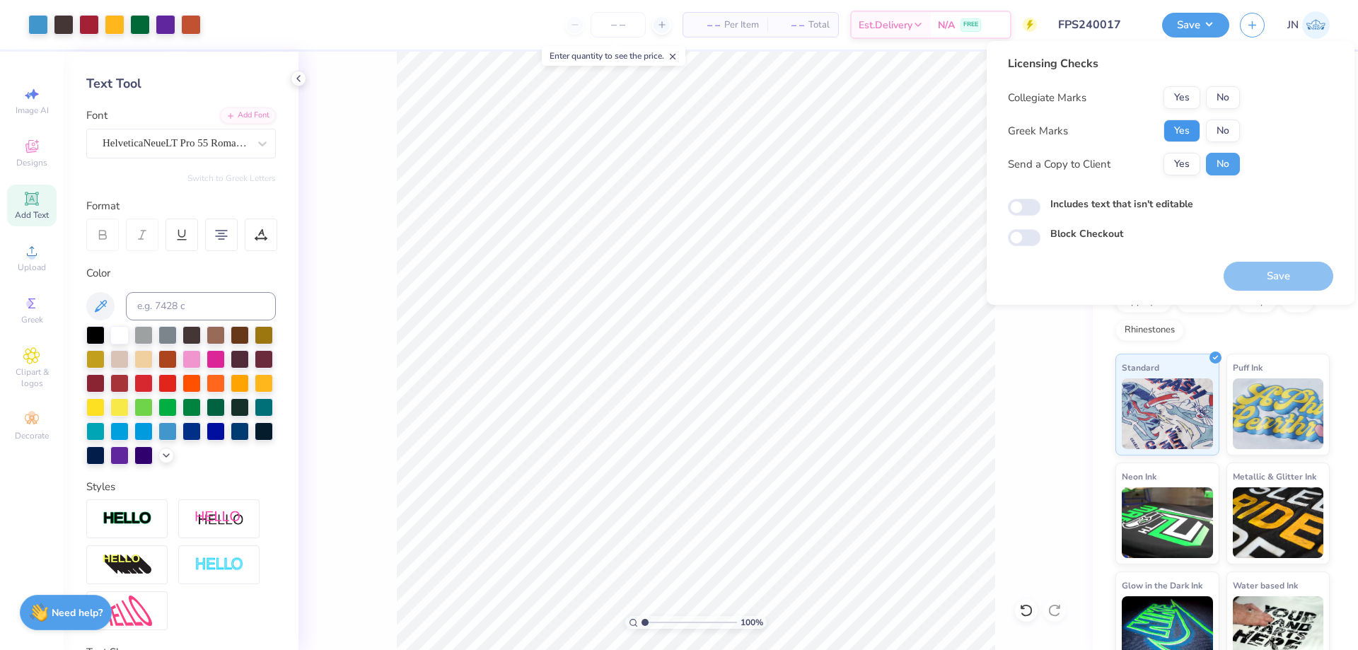
click at [1189, 134] on button "Yes" at bounding box center [1181, 130] width 37 height 23
